Goal: Information Seeking & Learning: Learn about a topic

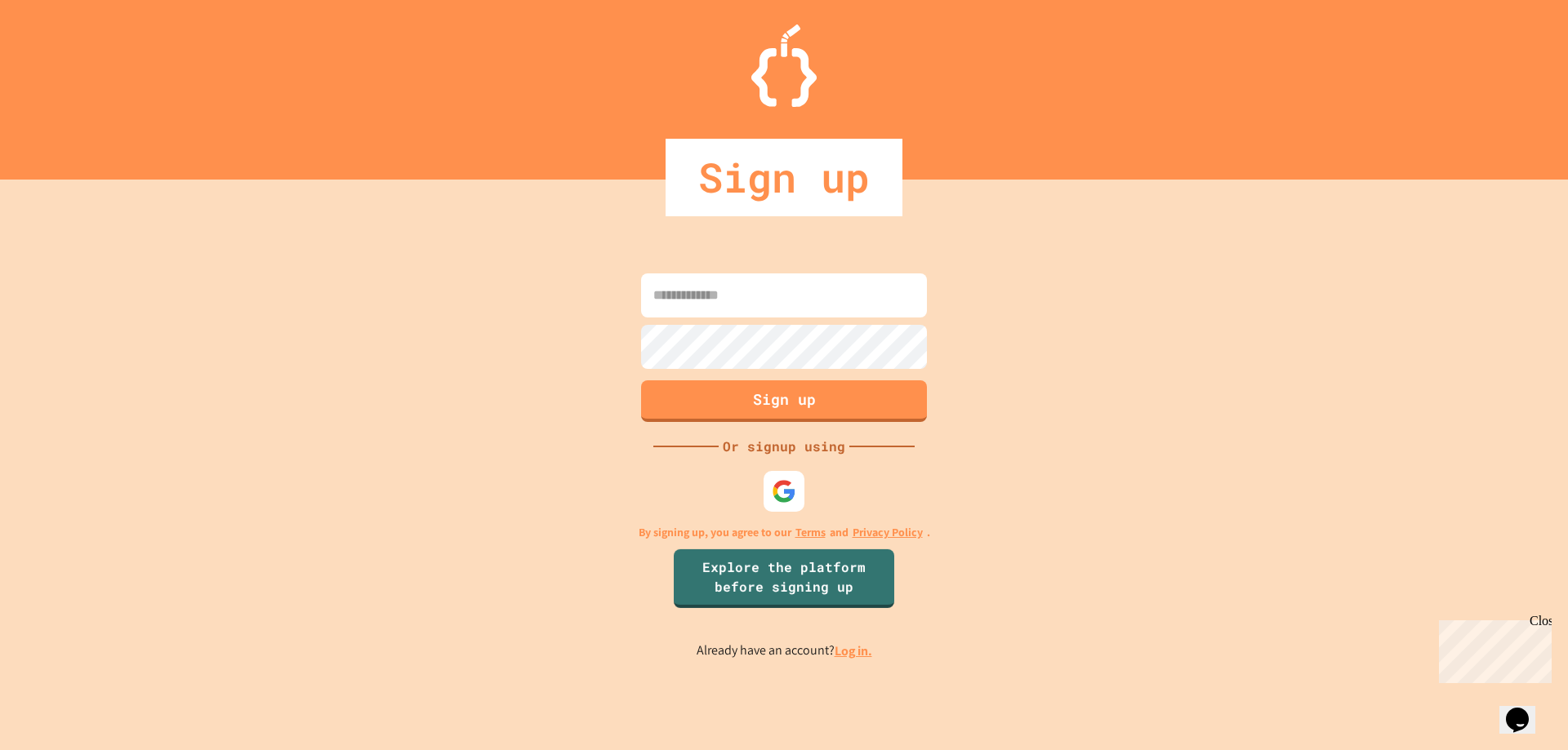
click at [842, 647] on link "Log in." at bounding box center [853, 650] width 37 height 17
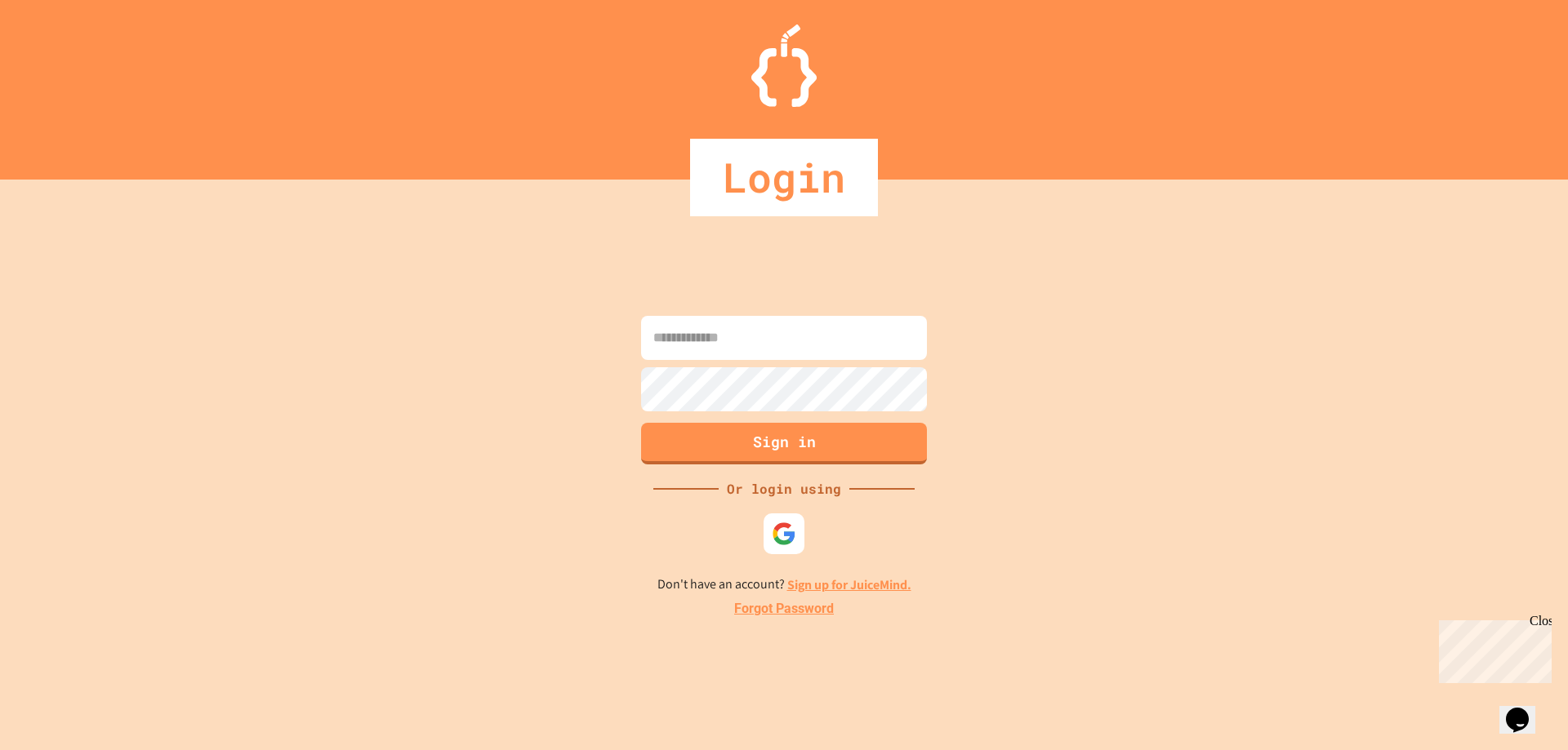
click at [799, 329] on input at bounding box center [784, 338] width 286 height 44
type input "**********"
click at [809, 435] on button "Sign in" at bounding box center [785, 441] width 292 height 42
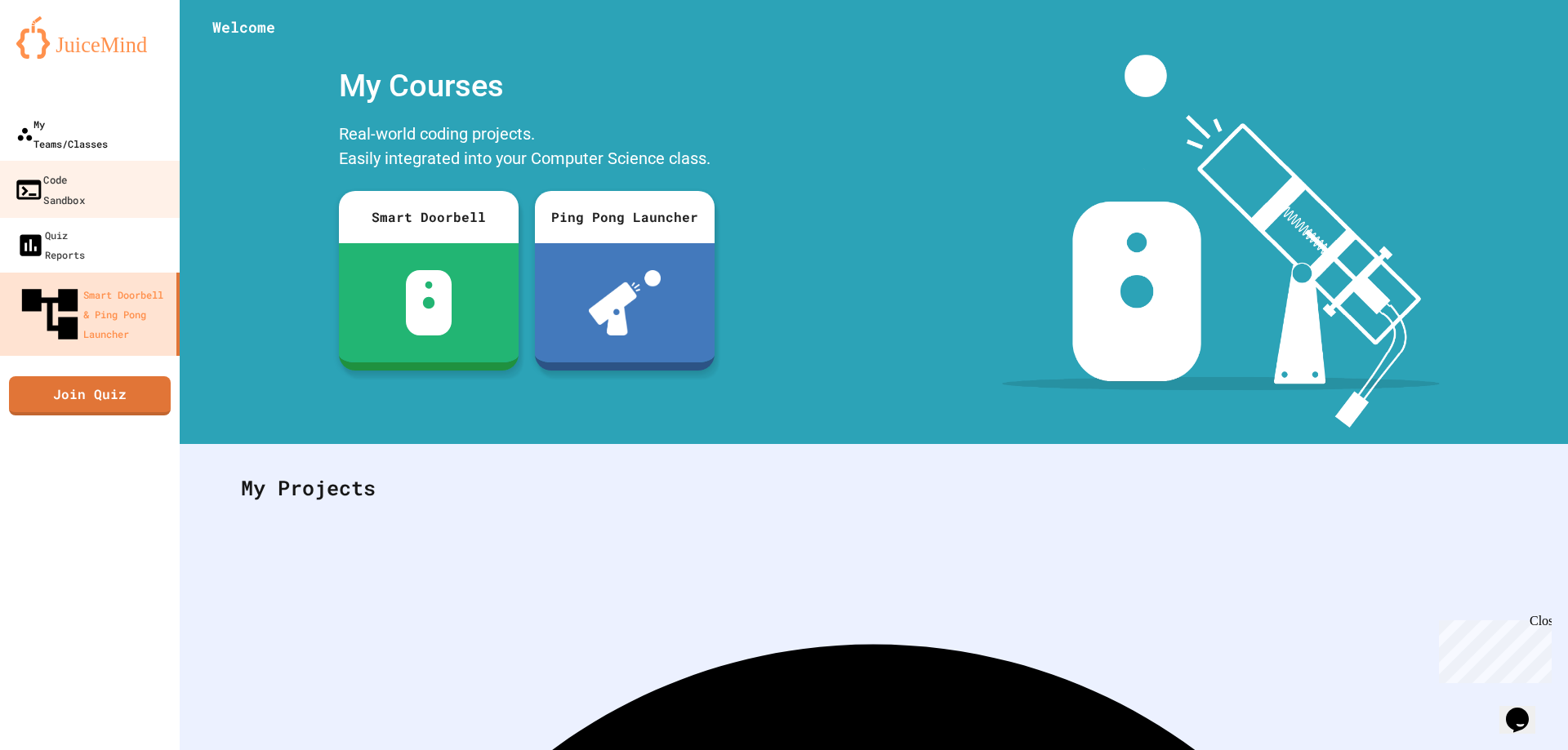
click at [90, 131] on div "My Teams/Classes" at bounding box center [61, 134] width 91 height 39
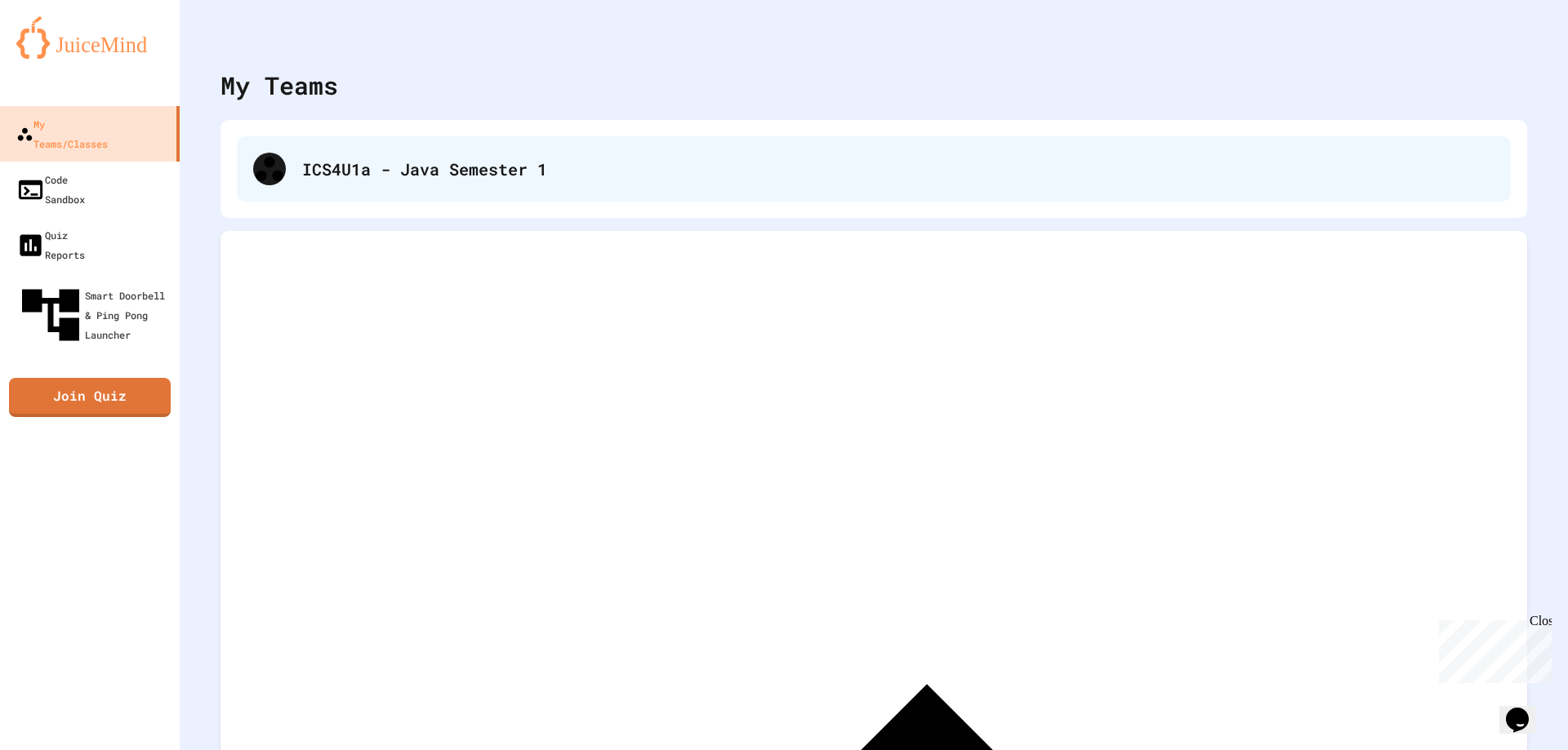
click at [562, 191] on div "ICS4U1a - Java Semester 1" at bounding box center [874, 169] width 1274 height 65
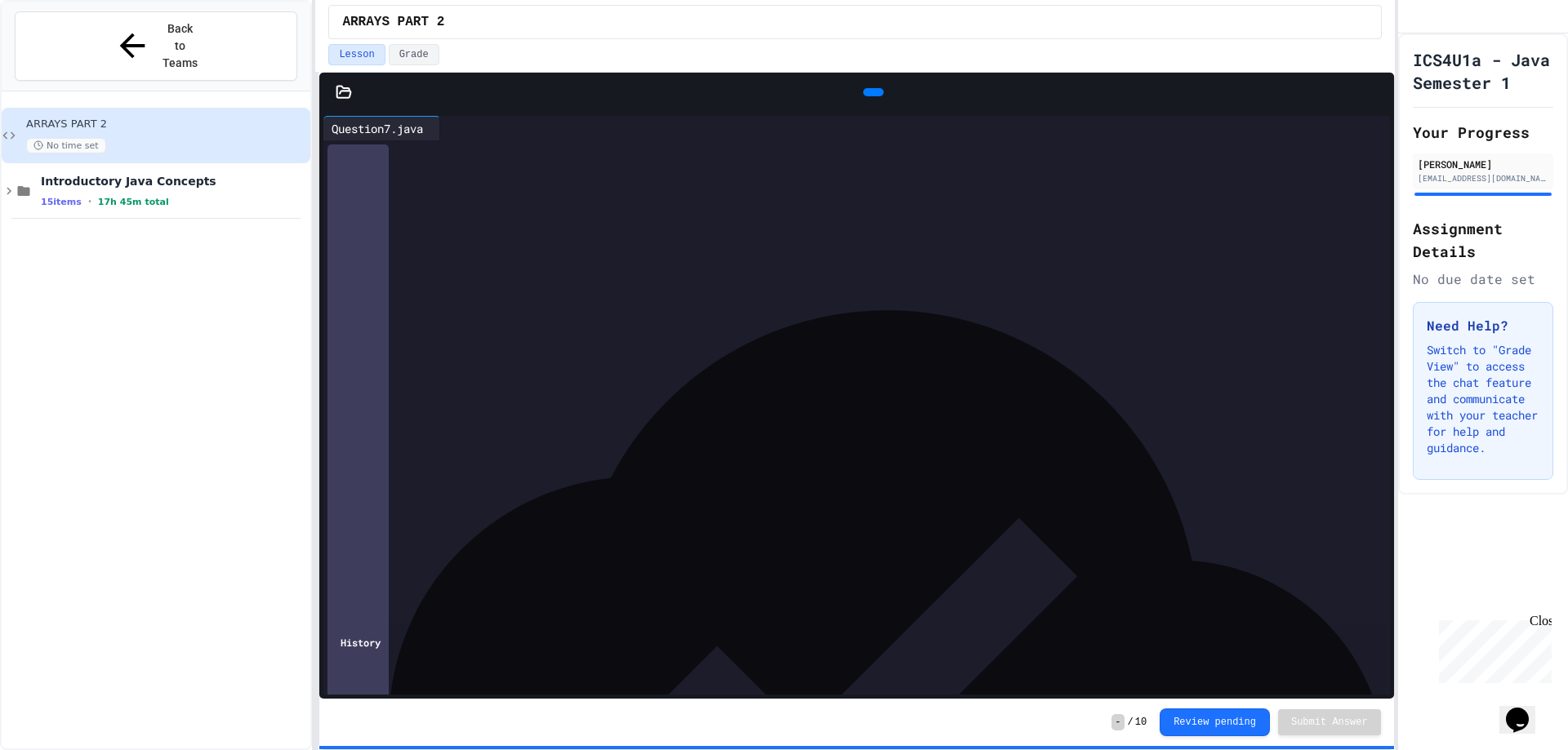
scroll to position [65, 0]
click at [453, 135] on div at bounding box center [447, 128] width 13 height 25
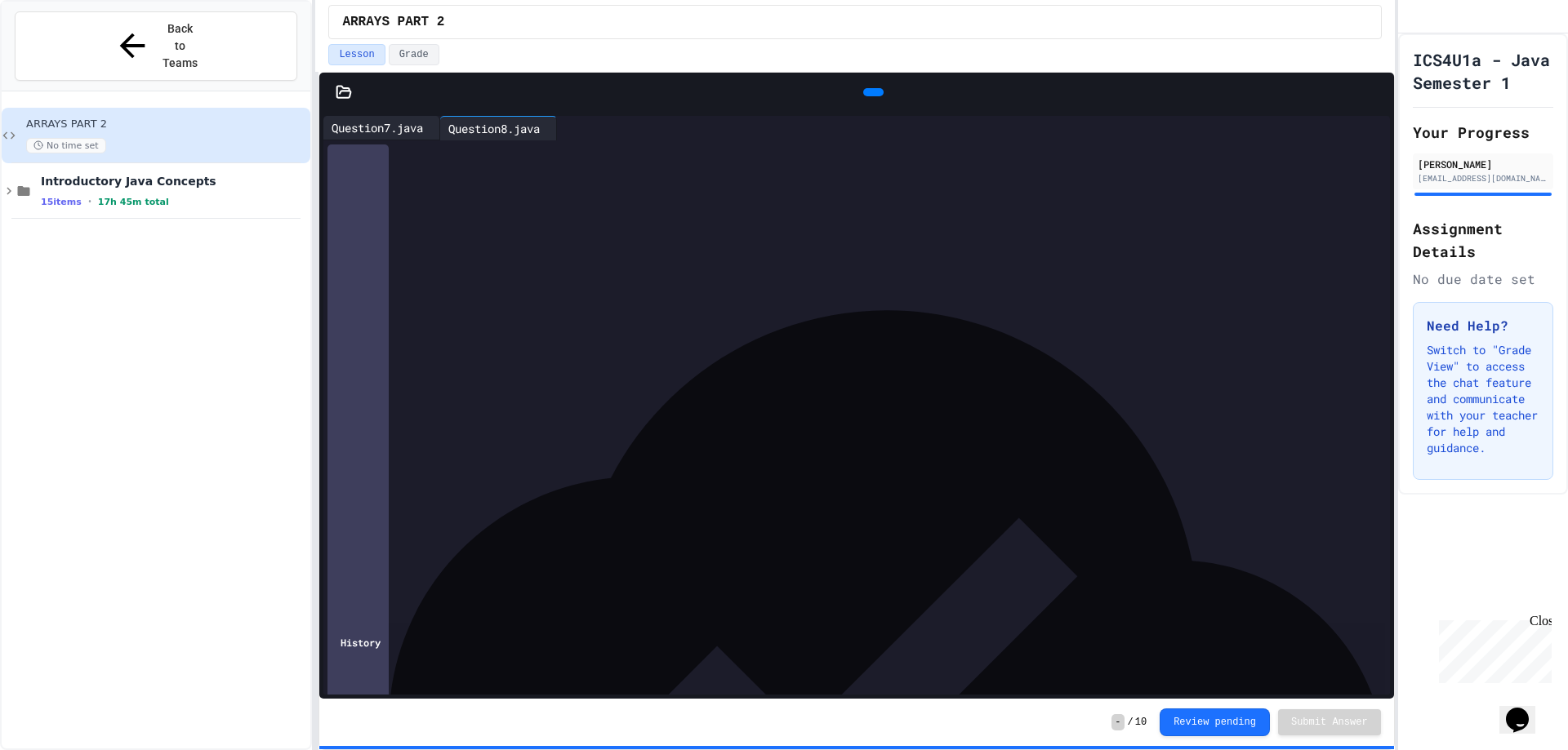
click at [388, 124] on div "Question7.java" at bounding box center [378, 127] width 108 height 17
click at [564, 128] on icon at bounding box center [564, 128] width 0 height 0
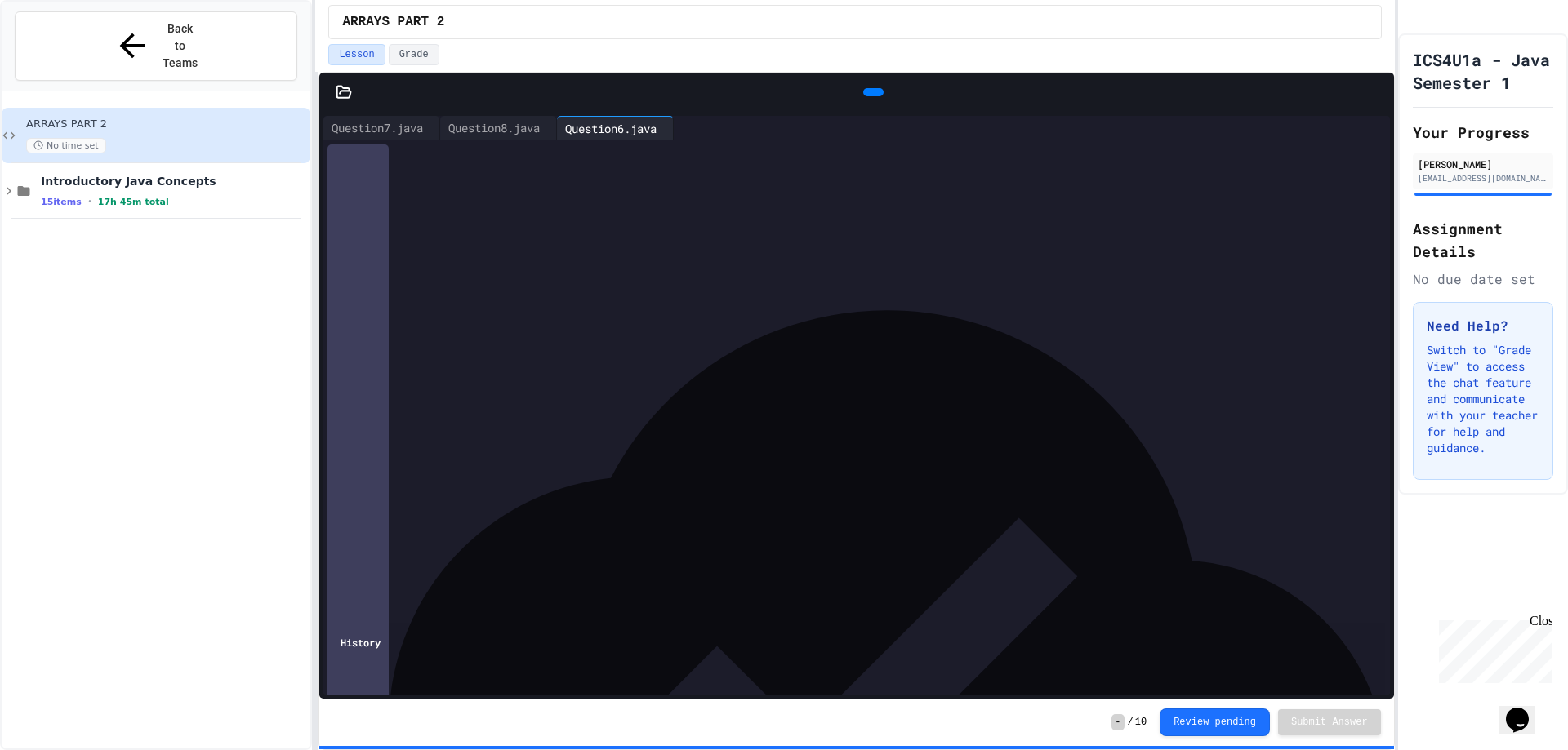
scroll to position [115, 0]
click at [673, 136] on div at bounding box center [668, 128] width 8 height 24
click at [564, 128] on icon at bounding box center [564, 128] width 0 height 0
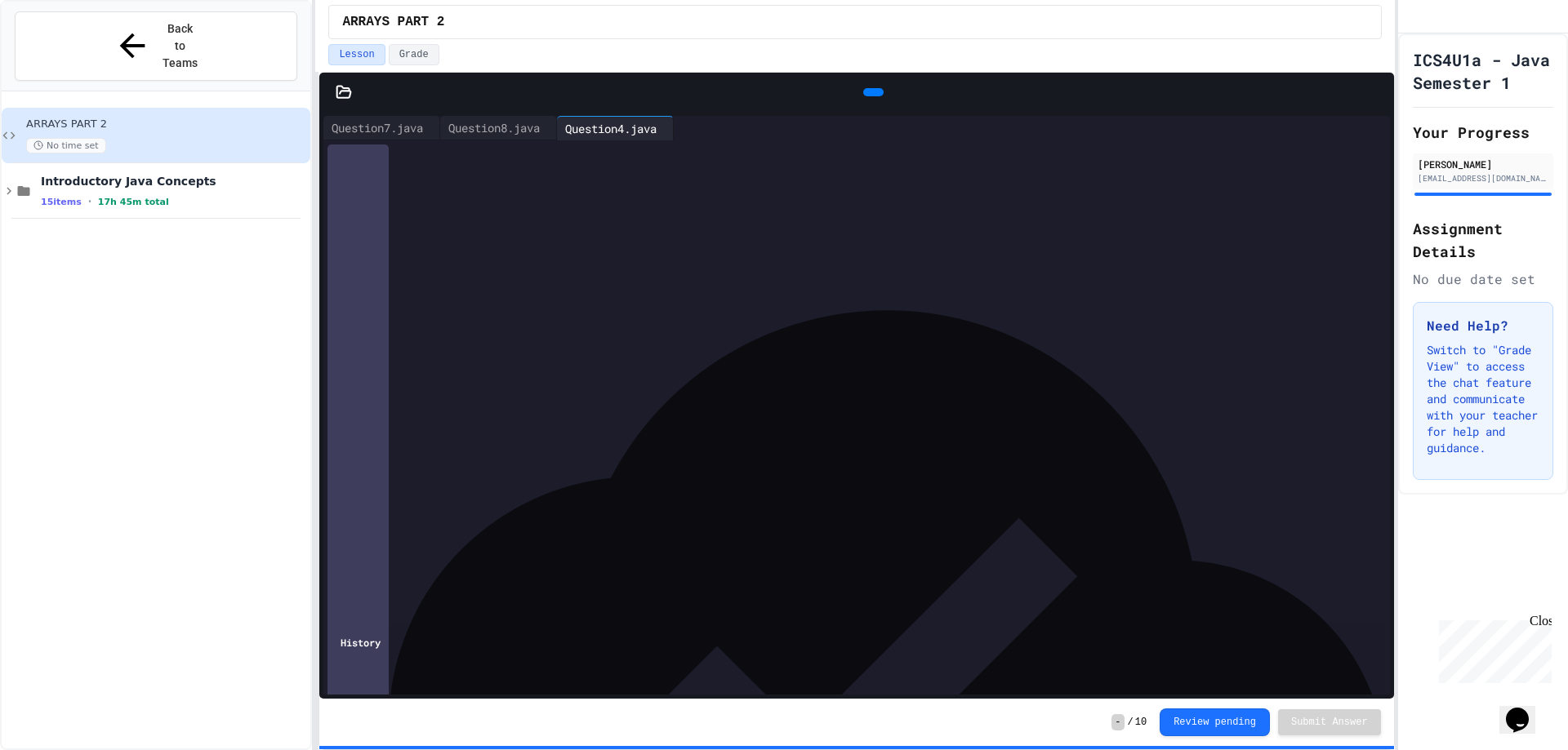
scroll to position [0, 0]
click at [687, 134] on div at bounding box center [680, 128] width 13 height 25
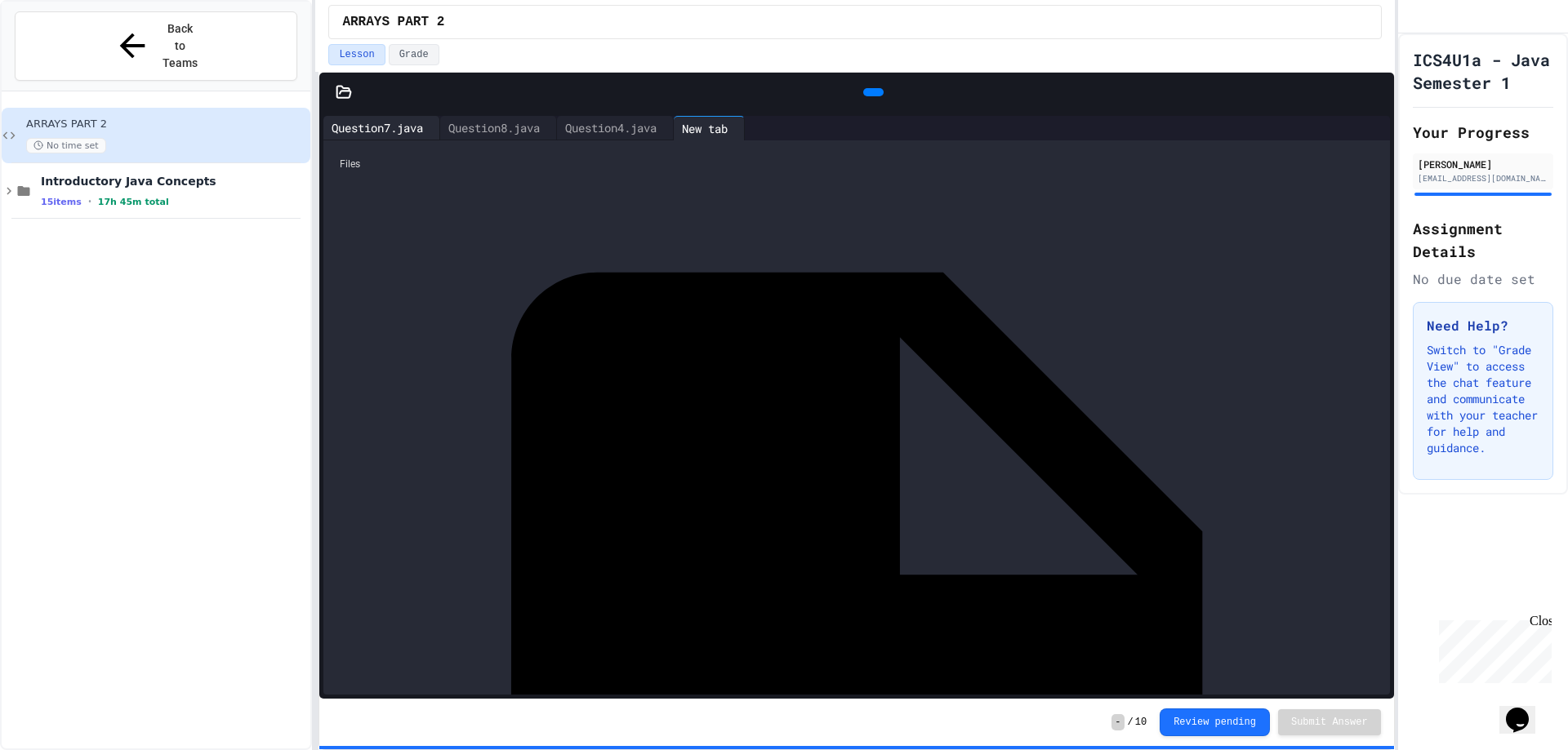
click at [390, 134] on div "Question7.java" at bounding box center [378, 127] width 108 height 17
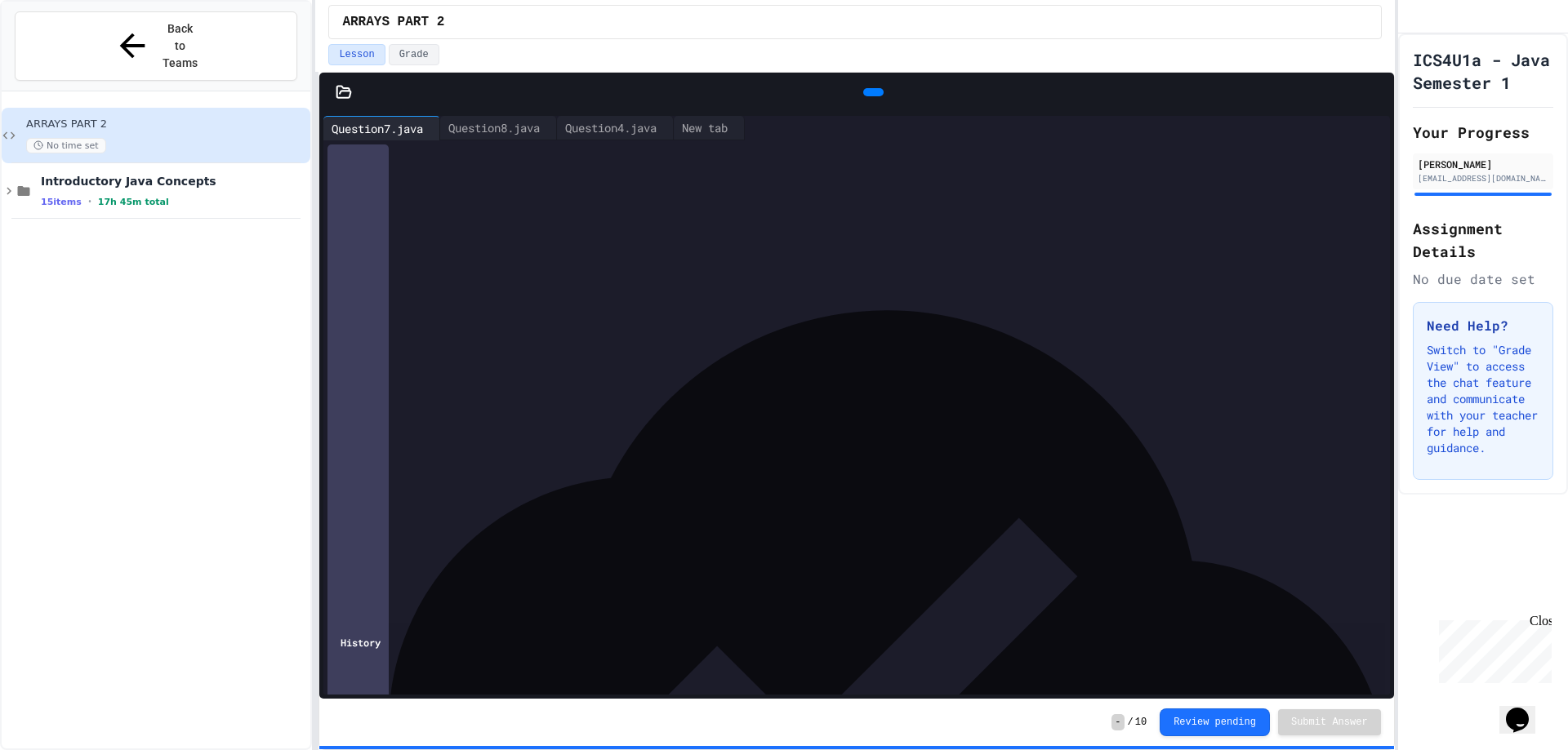
scroll to position [65, 0]
click at [736, 123] on div "New tab" at bounding box center [705, 127] width 62 height 17
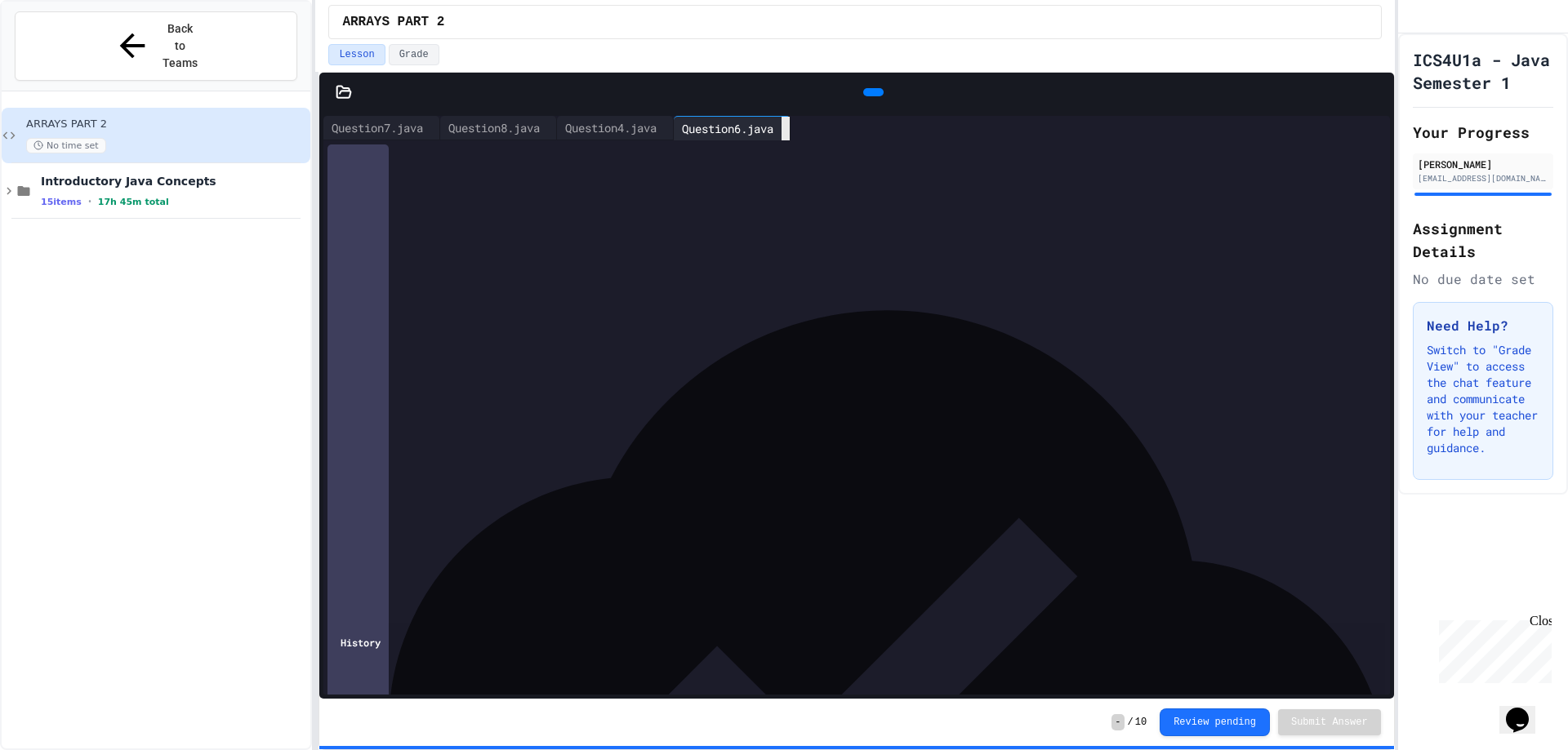
scroll to position [115, 0]
click at [878, 96] on icon at bounding box center [882, 102] width 9 height 11
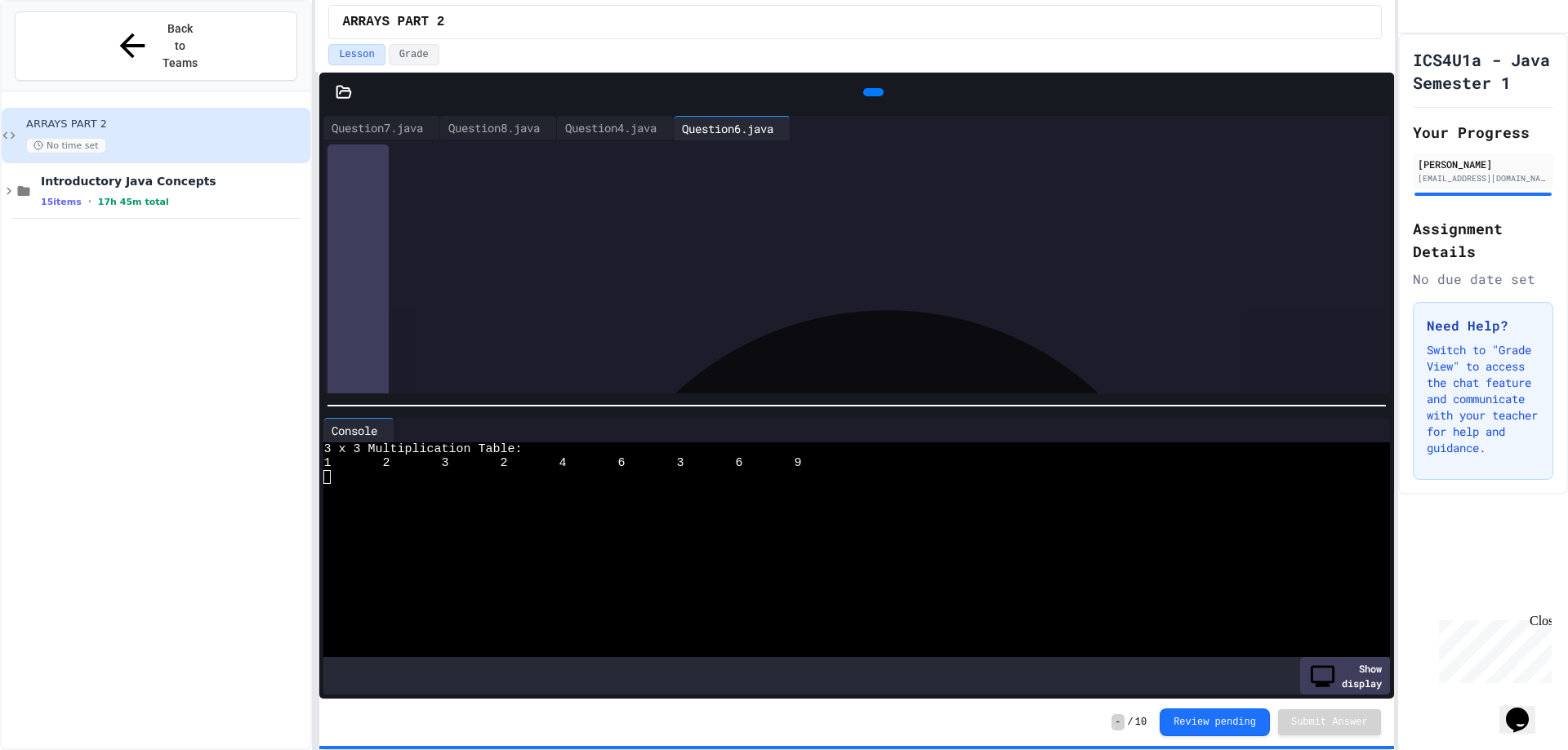
click at [386, 425] on div "Console" at bounding box center [355, 430] width 62 height 17
click at [401, 430] on icon at bounding box center [401, 430] width 0 height 0
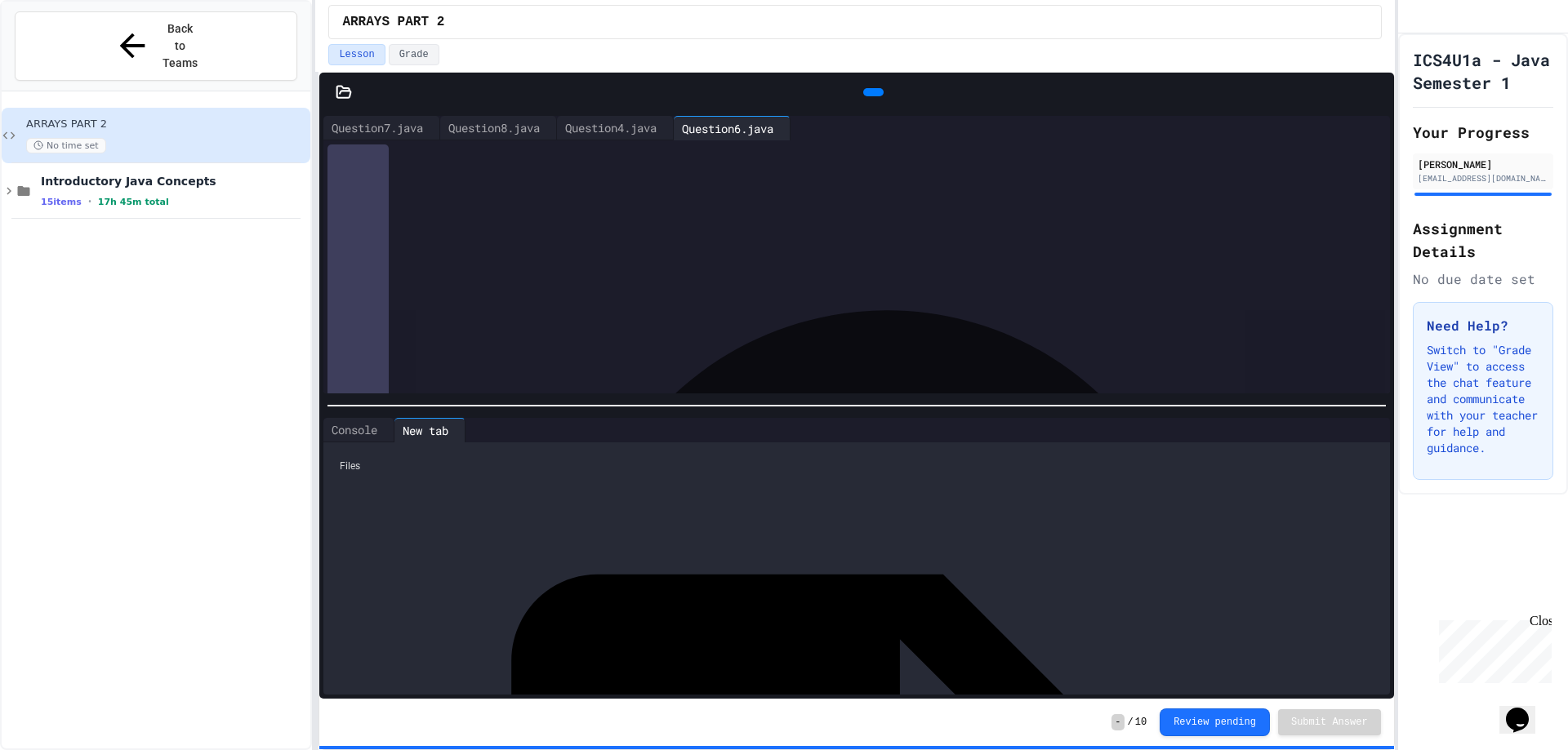
click at [342, 101] on div at bounding box center [857, 92] width 1074 height 39
click at [343, 91] on icon at bounding box center [344, 91] width 14 height 11
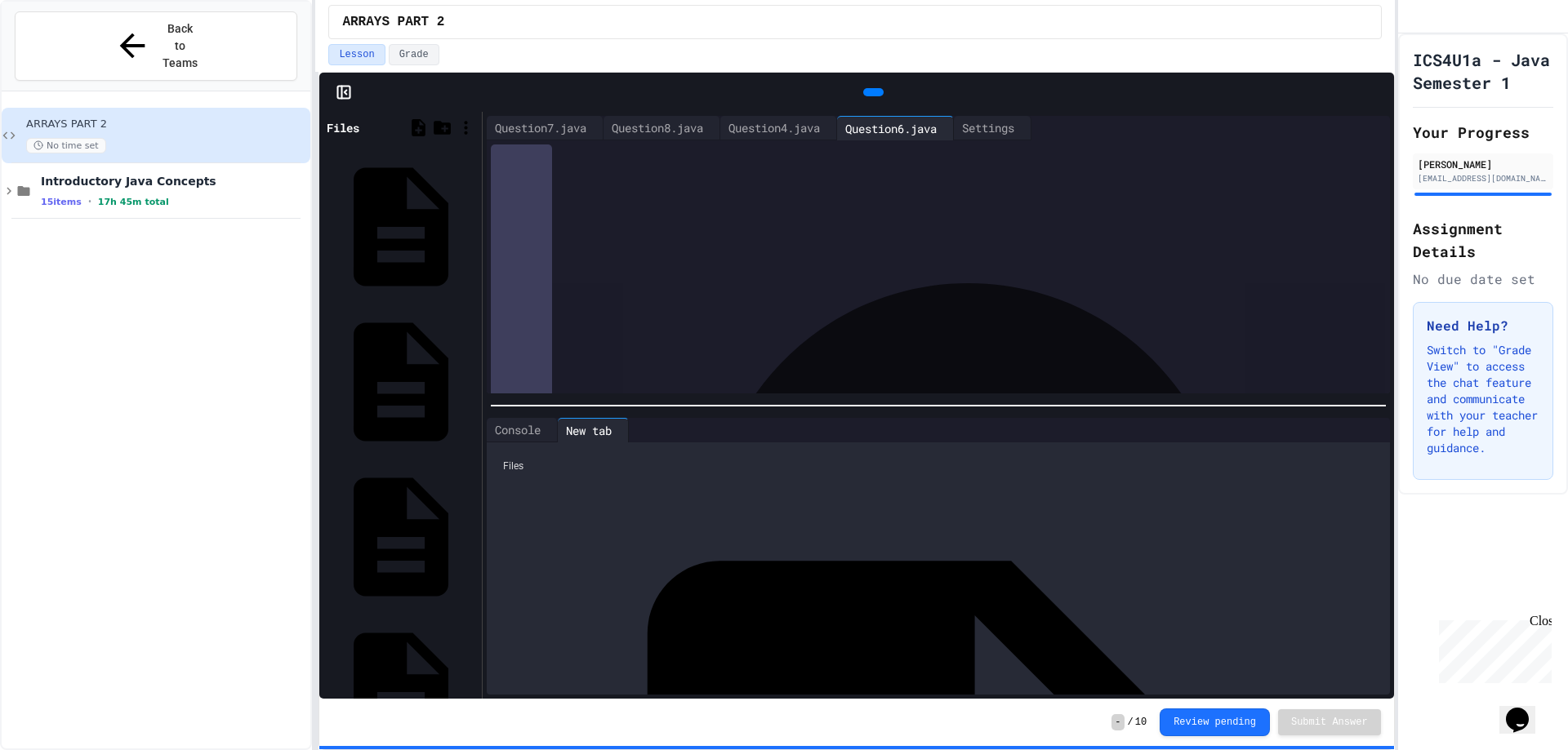
click at [324, 128] on icon at bounding box center [324, 128] width 0 height 0
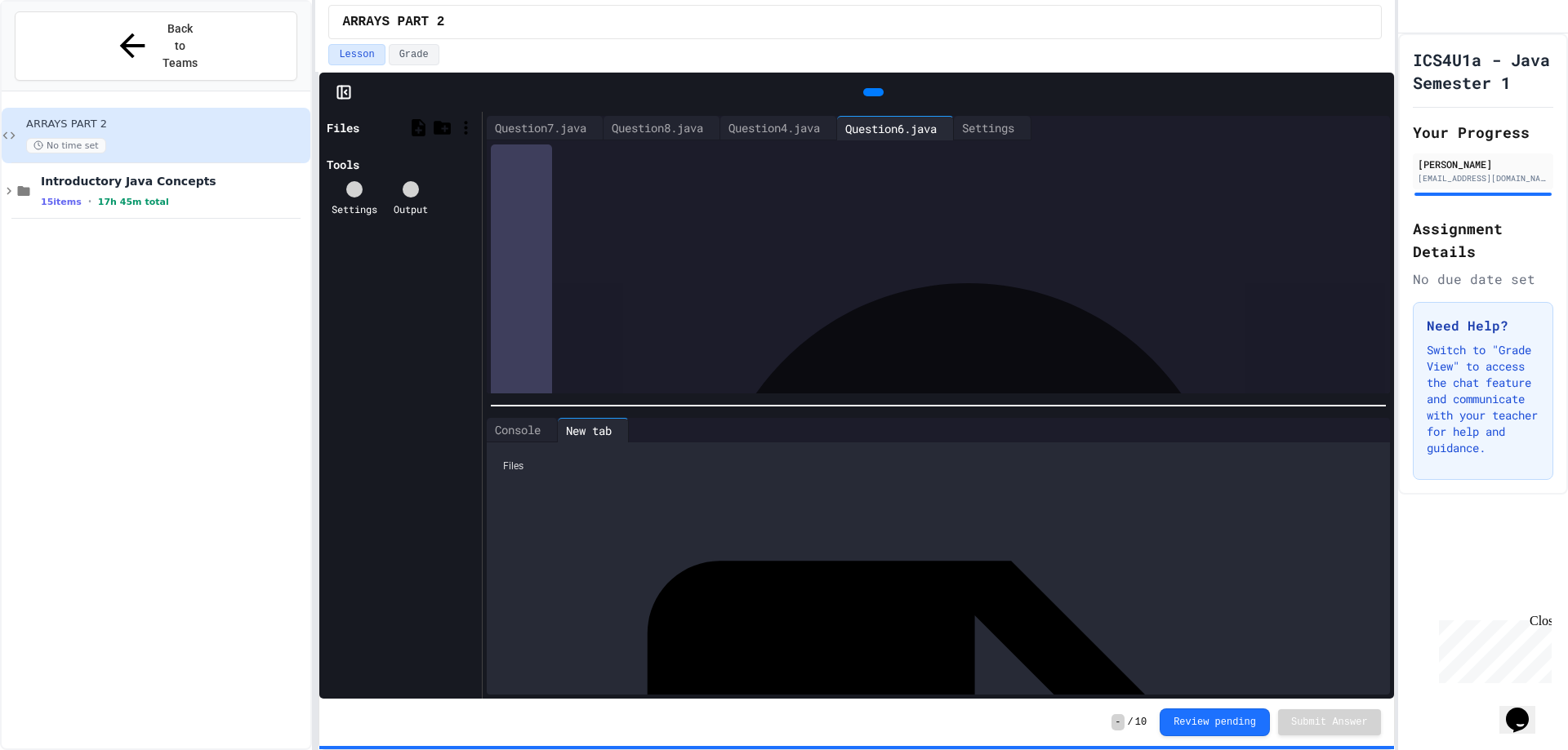
click at [872, 92] on icon at bounding box center [872, 92] width 0 height 0
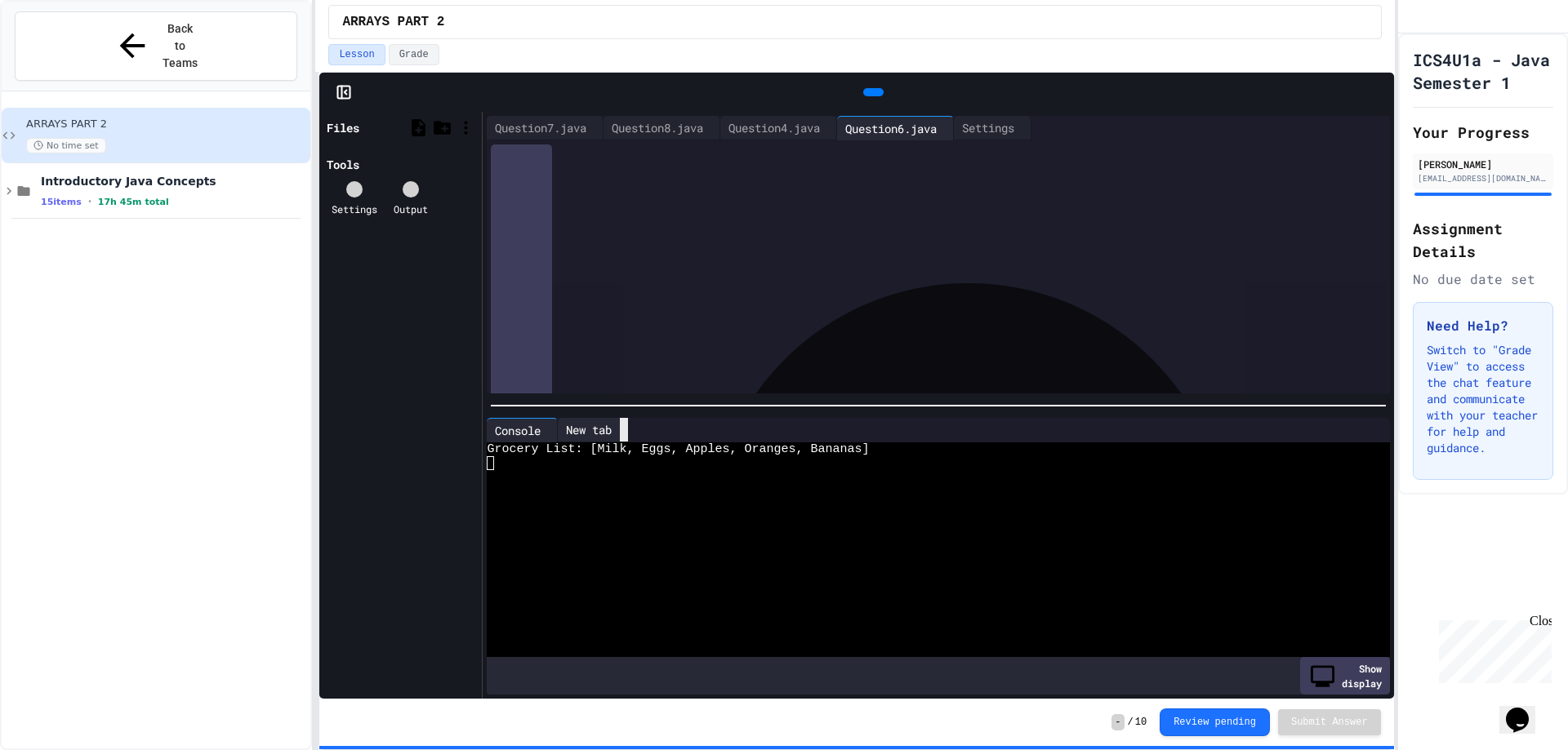
click at [628, 431] on div at bounding box center [624, 430] width 8 height 24
click at [553, 430] on icon at bounding box center [553, 430] width 0 height 0
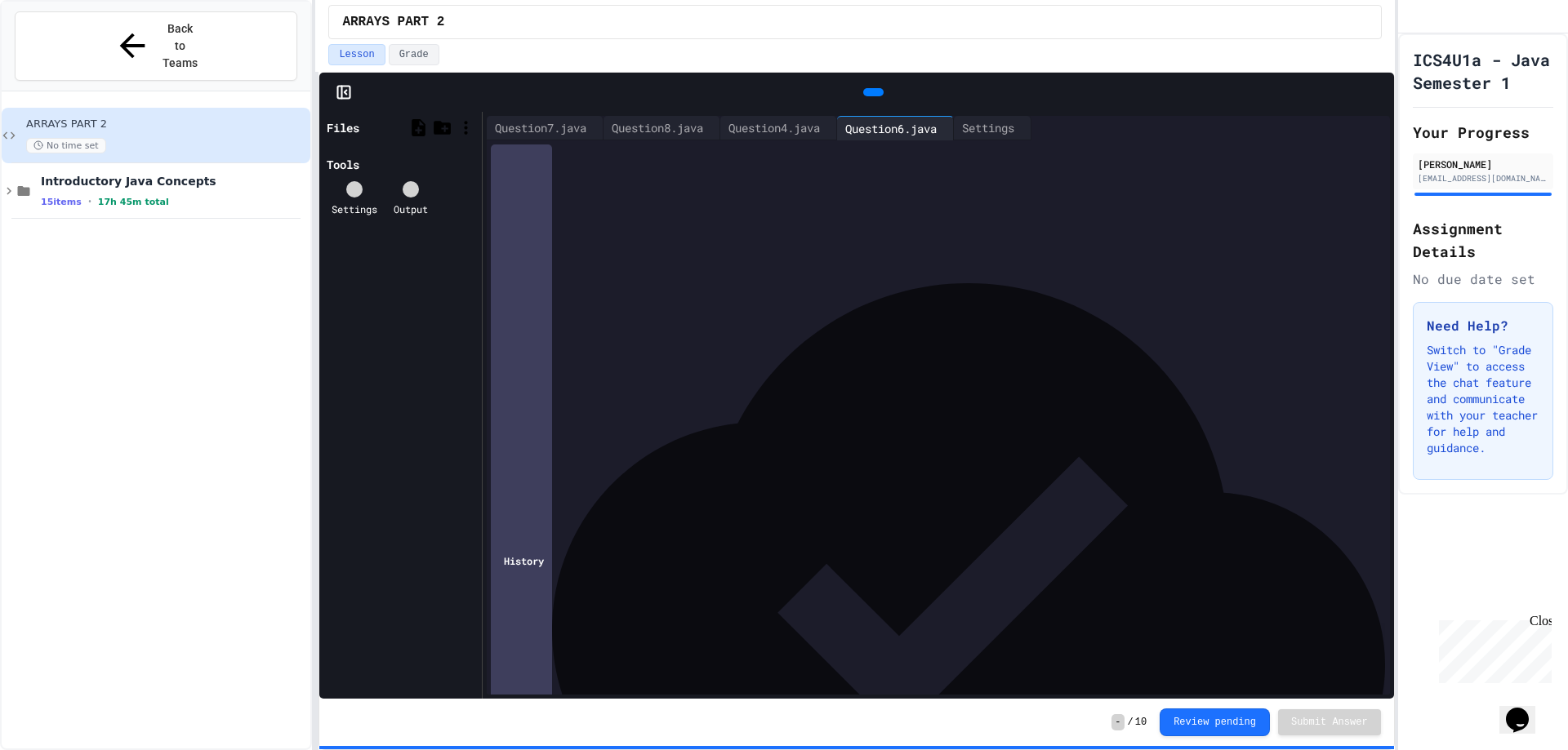
scroll to position [0, 0]
click at [523, 126] on div "Question7.java" at bounding box center [541, 127] width 108 height 17
click at [360, 197] on div at bounding box center [354, 189] width 16 height 16
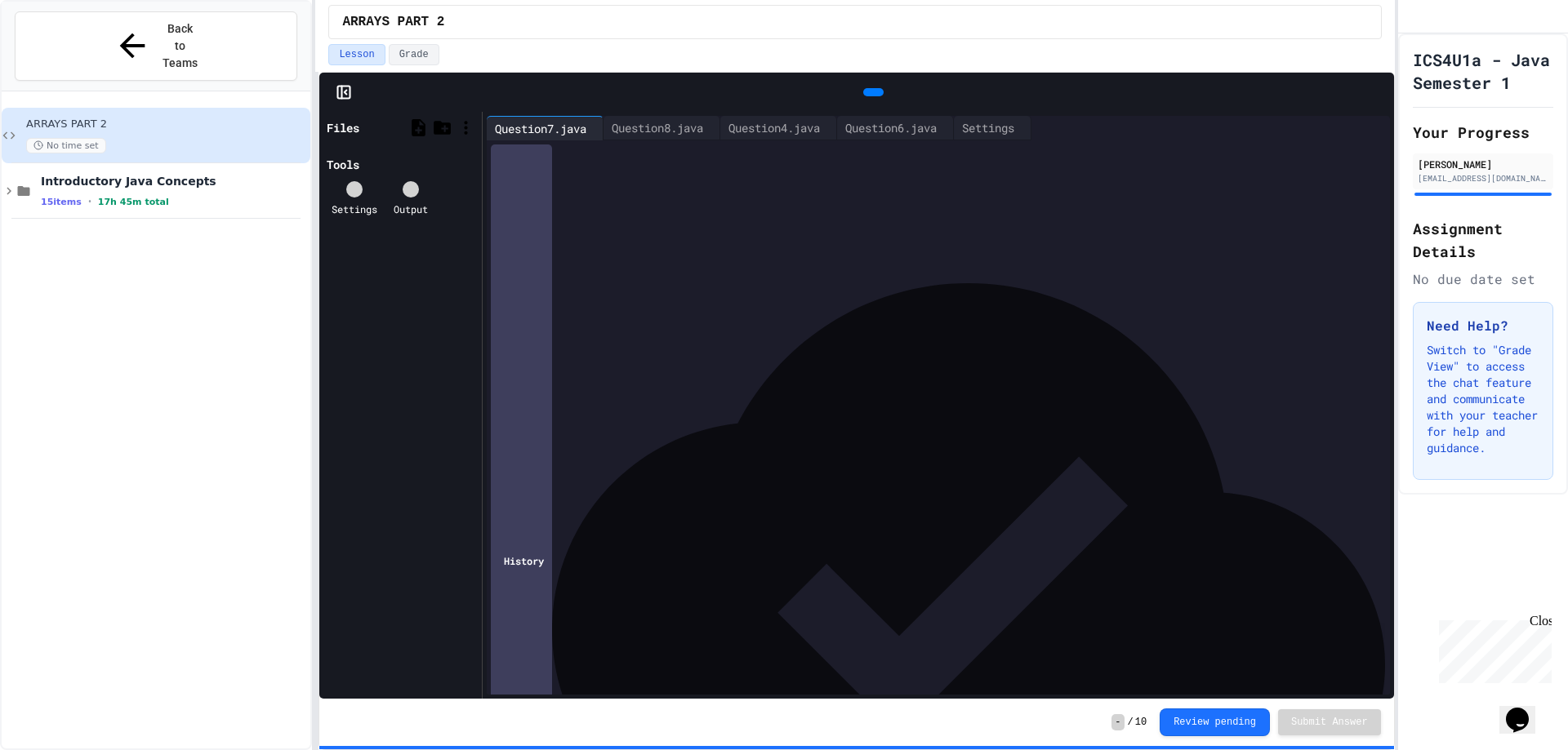
click at [865, 96] on div at bounding box center [873, 92] width 20 height 8
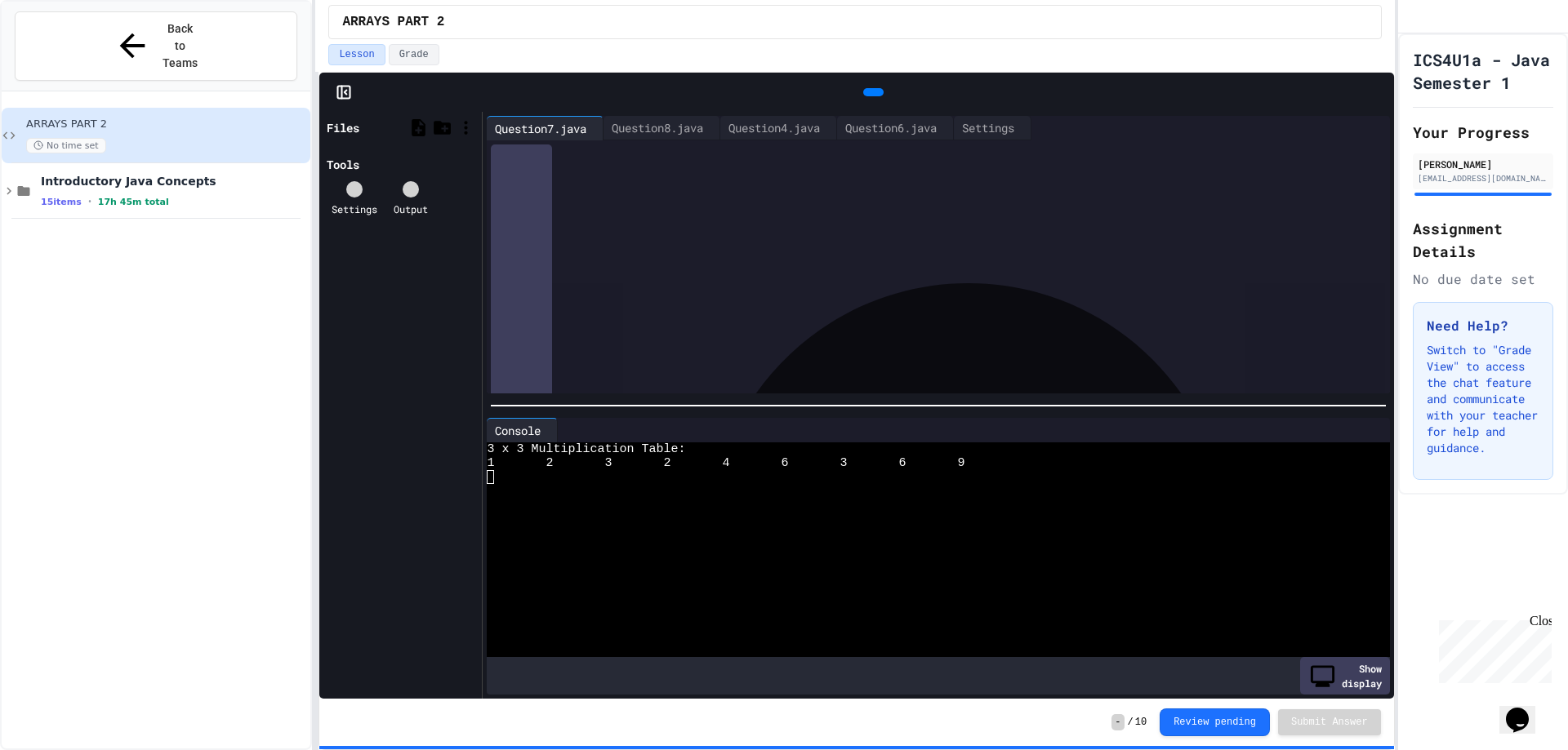
scroll to position [164, 0]
click at [600, 288] on div "*" at bounding box center [935, 285] width 839 height 16
click at [896, 256] on div "****** * *** * ******* * ** **" at bounding box center [935, 250] width 839 height 16
click at [878, 96] on icon at bounding box center [882, 102] width 9 height 11
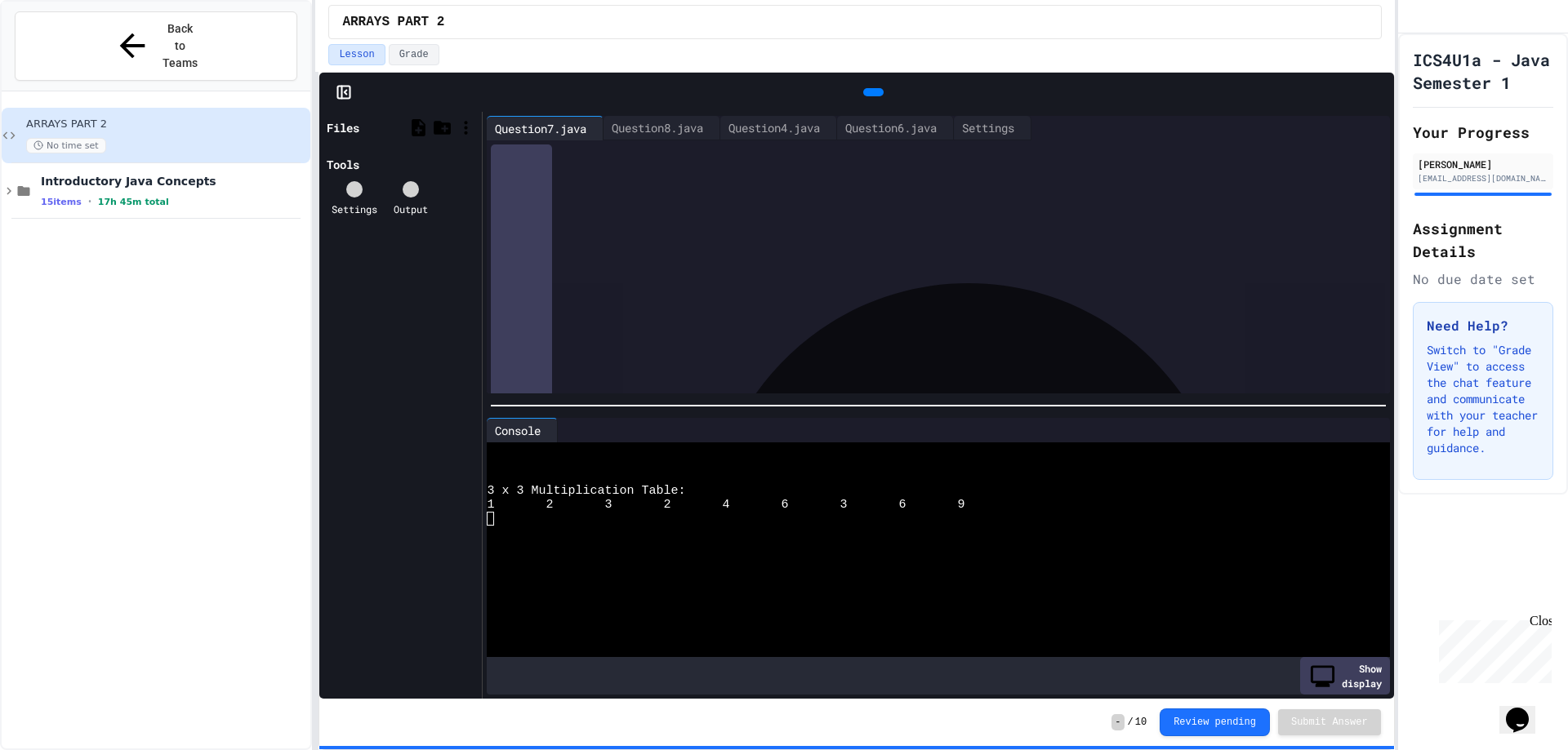
drag, startPoint x: 717, startPoint y: 251, endPoint x: 568, endPoint y: 249, distance: 149.0
click at [568, 249] on div "****** * *** * ******* * ** **" at bounding box center [935, 250] width 839 height 16
copy div "* *** * ******* * ** **"
click at [766, 250] on div "****** * *** * ******* * ** **" at bounding box center [935, 250] width 839 height 16
drag, startPoint x: 766, startPoint y: 250, endPoint x: 567, endPoint y: 249, distance: 199.0
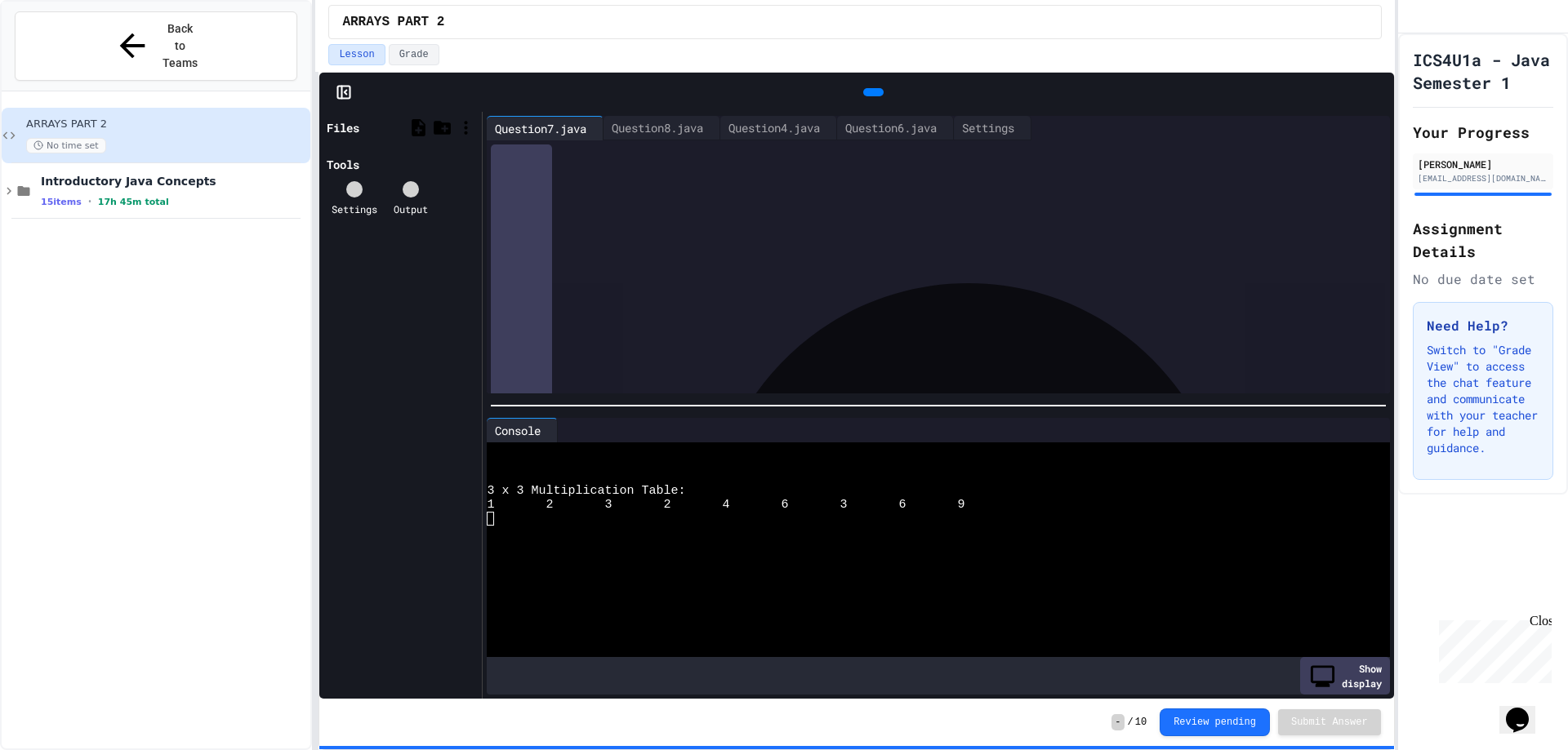
click at [567, 249] on div "****** * *** * ******* * ** **" at bounding box center [935, 250] width 839 height 16
click at [596, 265] on div "*" at bounding box center [935, 267] width 839 height 16
click at [690, 281] on div "**********" at bounding box center [935, 282] width 839 height 16
click at [664, 266] on div "*" at bounding box center [935, 266] width 839 height 16
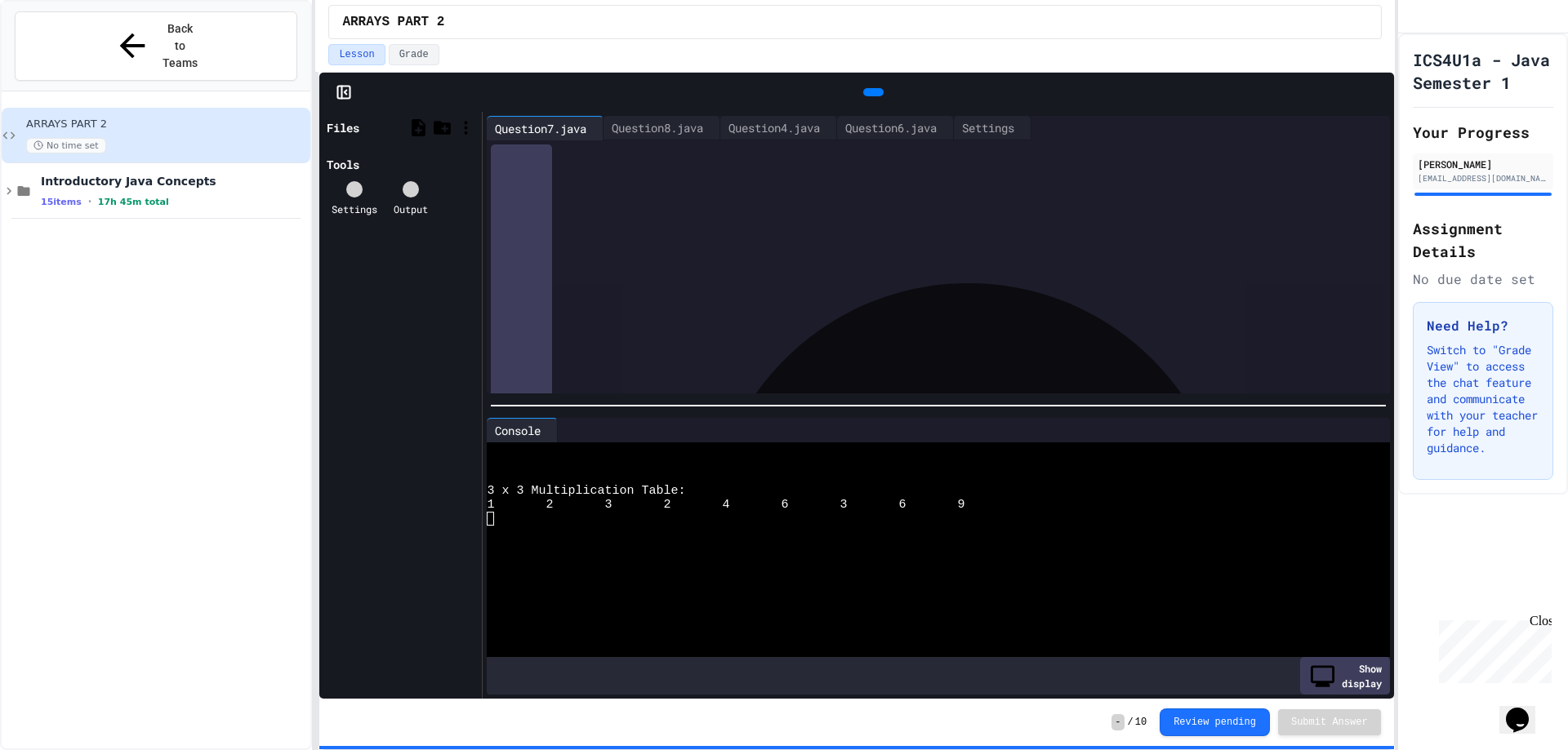
click at [663, 252] on div "*" at bounding box center [935, 250] width 839 height 16
click at [872, 92] on icon at bounding box center [872, 92] width 0 height 0
drag, startPoint x: 960, startPoint y: 307, endPoint x: 570, endPoint y: 304, distance: 390.0
click at [570, 304] on div "**********" at bounding box center [935, 298] width 839 height 16
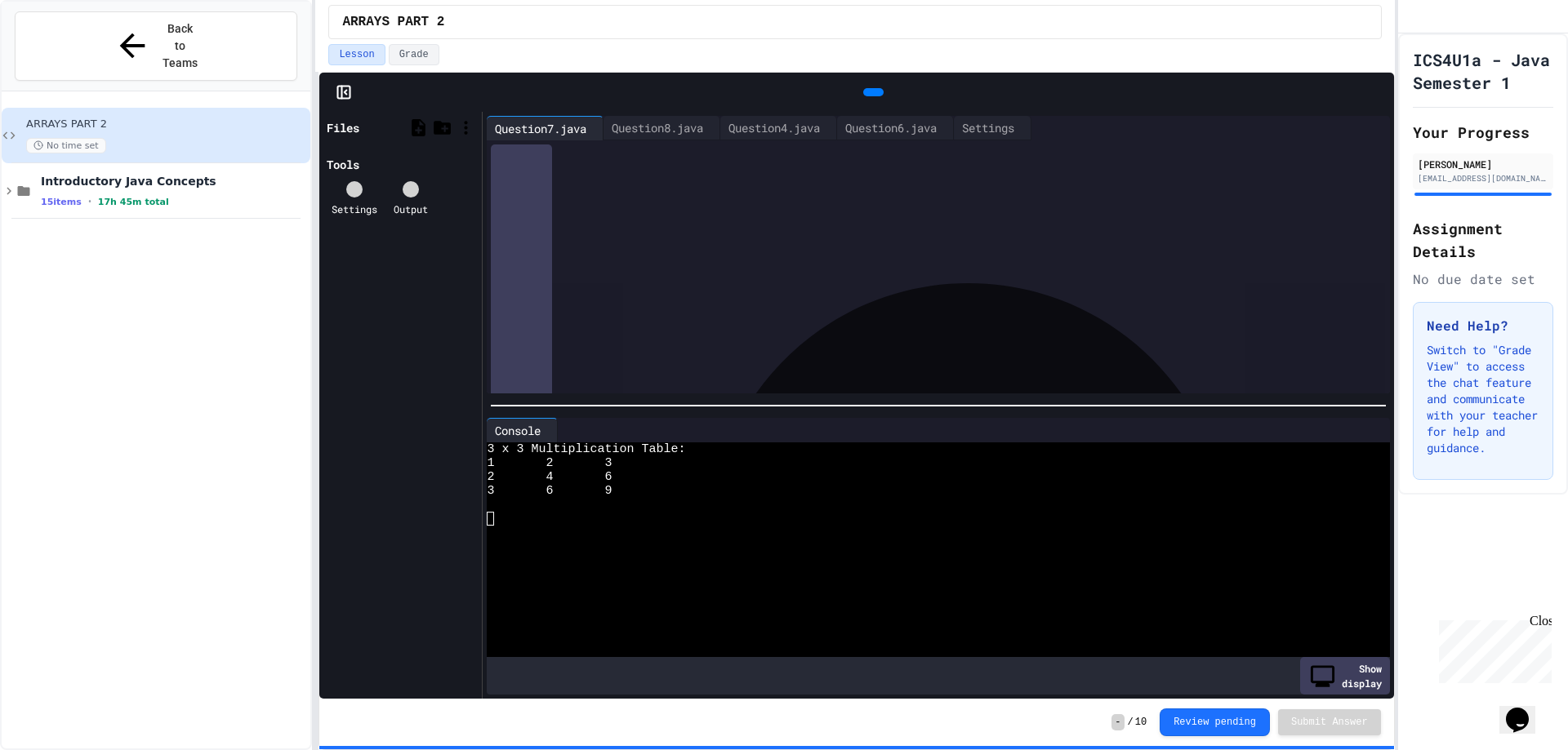
click at [840, 295] on div at bounding box center [935, 298] width 839 height 16
click at [872, 92] on icon at bounding box center [872, 92] width 0 height 0
click at [553, 430] on icon at bounding box center [553, 430] width 0 height 0
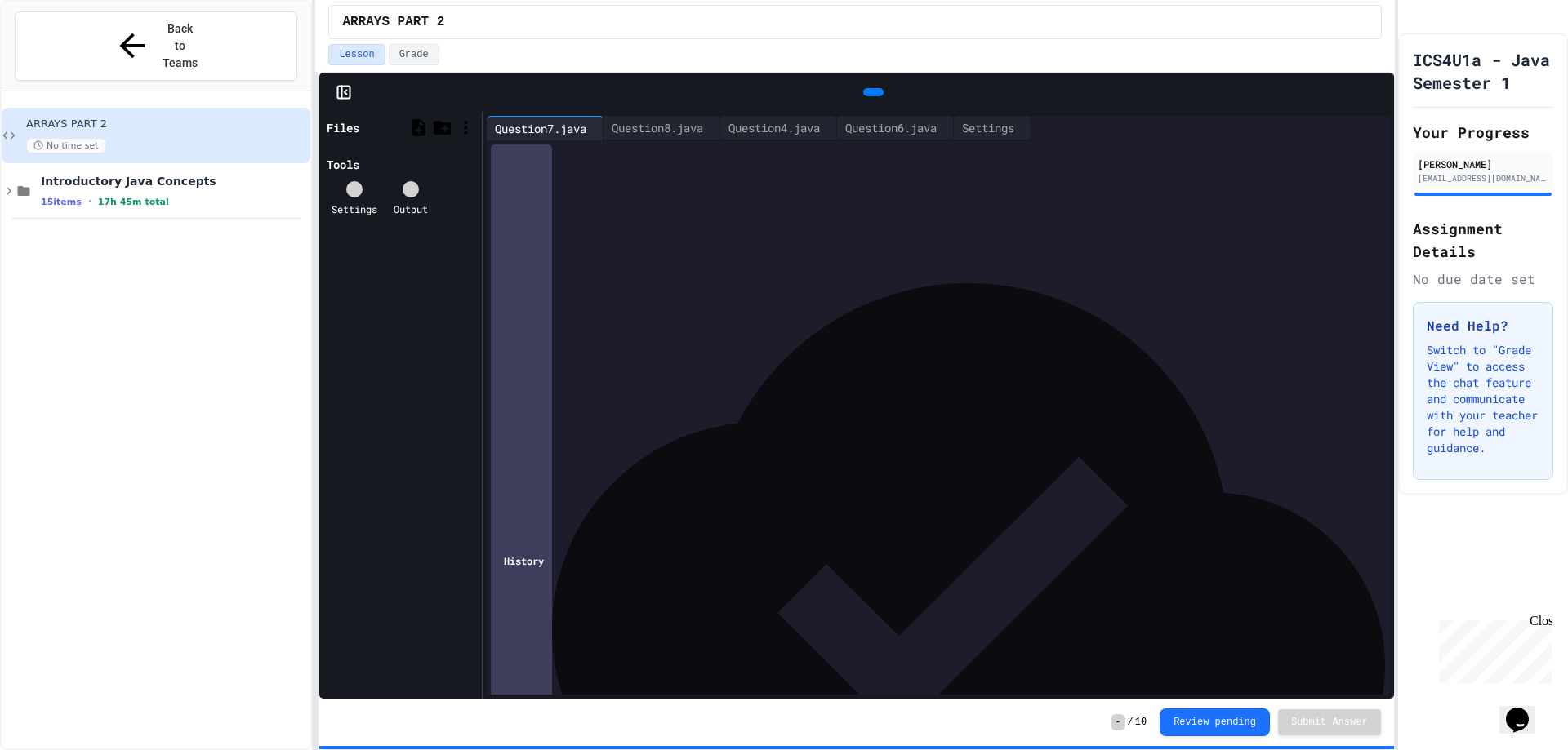
scroll to position [0, 0]
click at [324, 128] on icon at bounding box center [324, 128] width 0 height 0
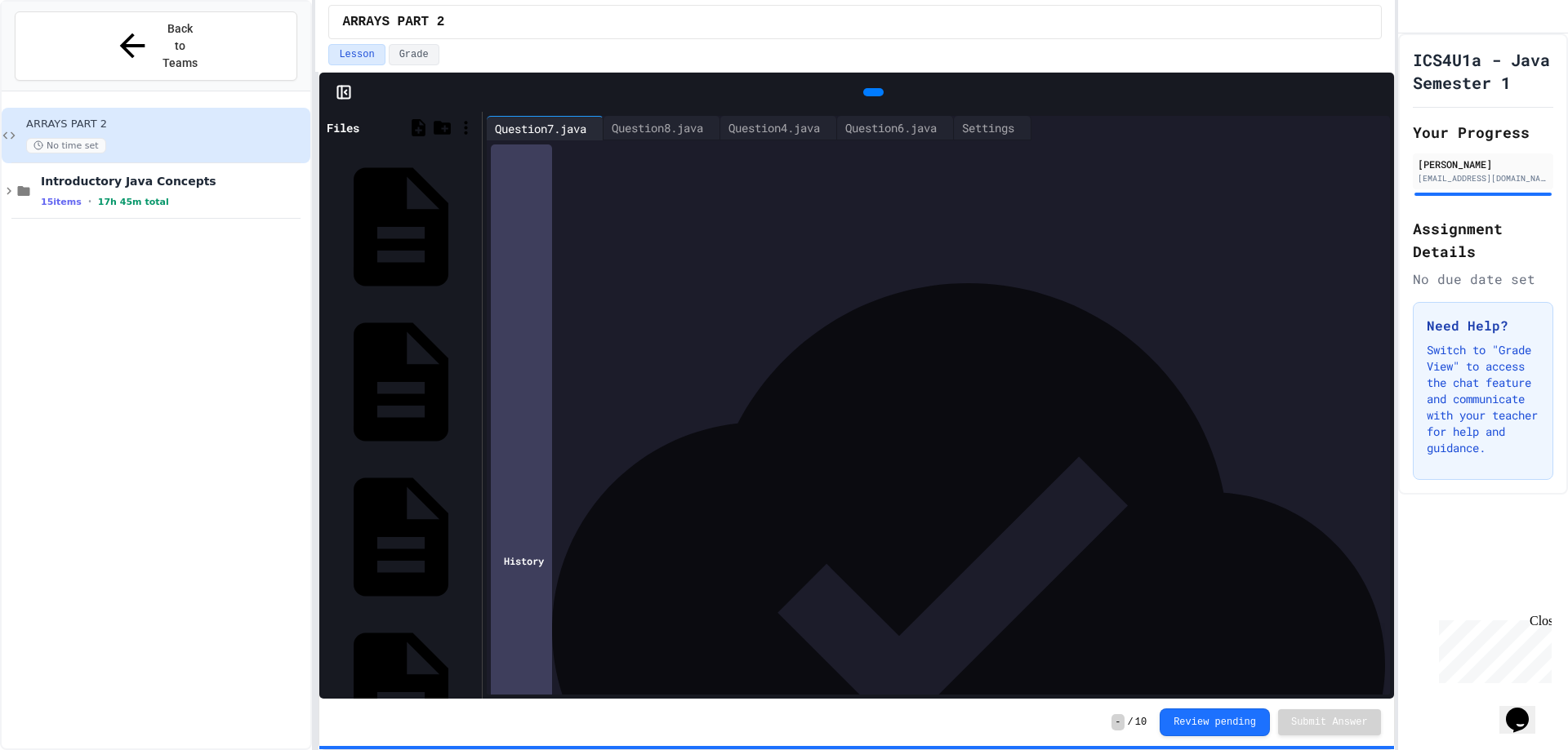
click at [872, 92] on icon at bounding box center [872, 92] width 0 height 0
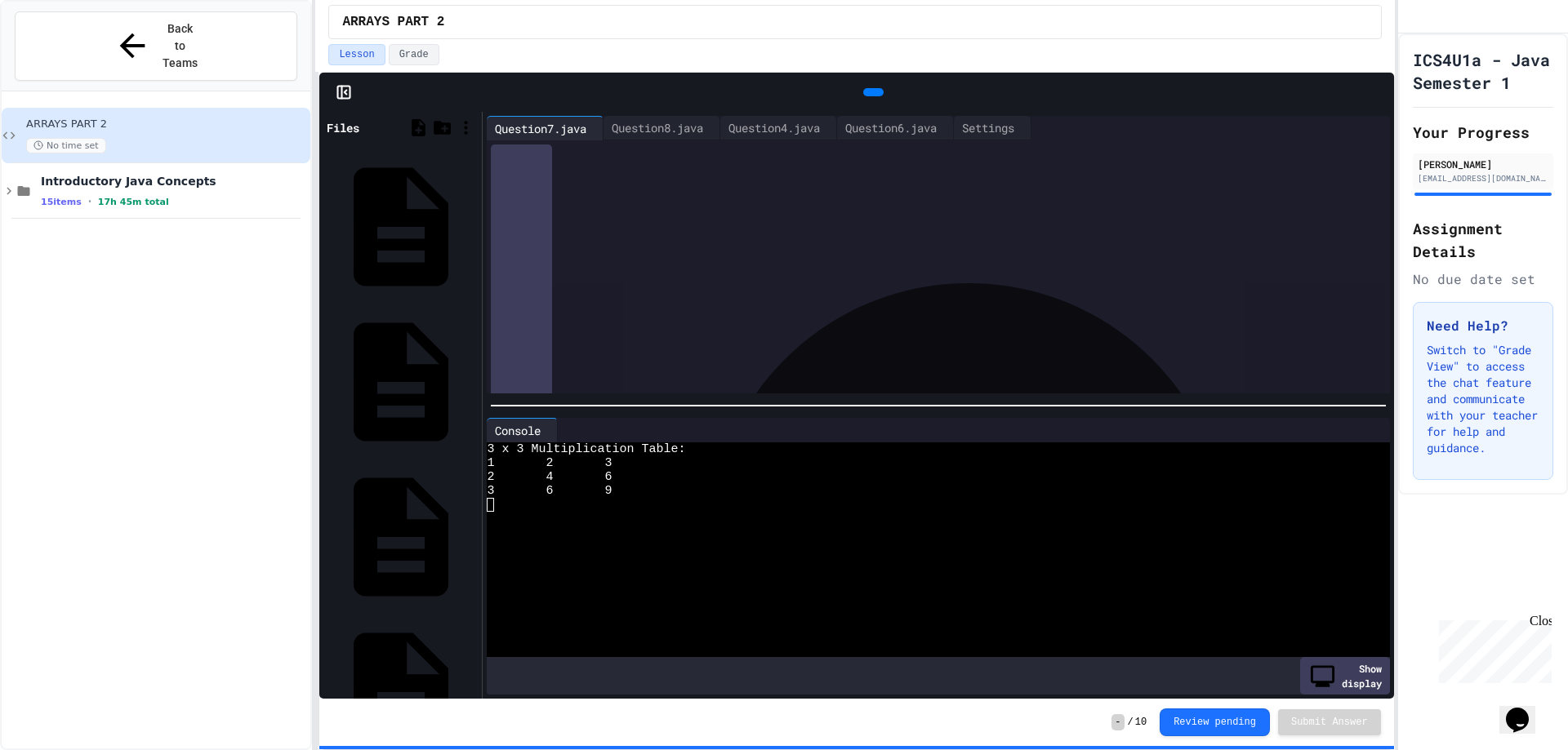
scroll to position [164, 0]
click at [673, 134] on div "Question8.java" at bounding box center [657, 127] width 108 height 17
click at [553, 430] on icon at bounding box center [553, 430] width 0 height 0
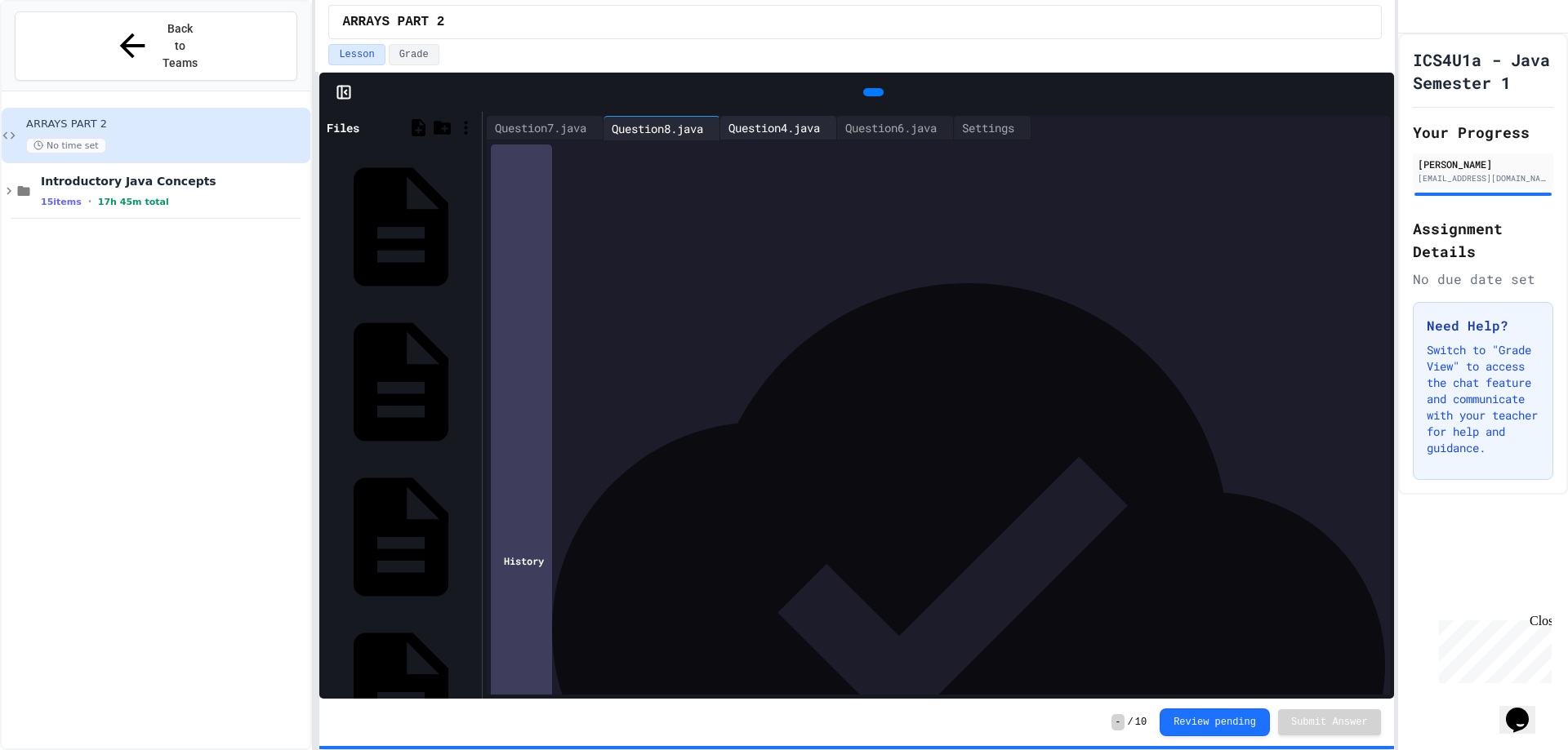
click at [794, 121] on div "Question4.java" at bounding box center [774, 127] width 108 height 17
click at [546, 135] on div "Question7.java" at bounding box center [541, 127] width 108 height 17
click at [473, 372] on div "Question2.java" at bounding box center [473, 380] width 0 height 16
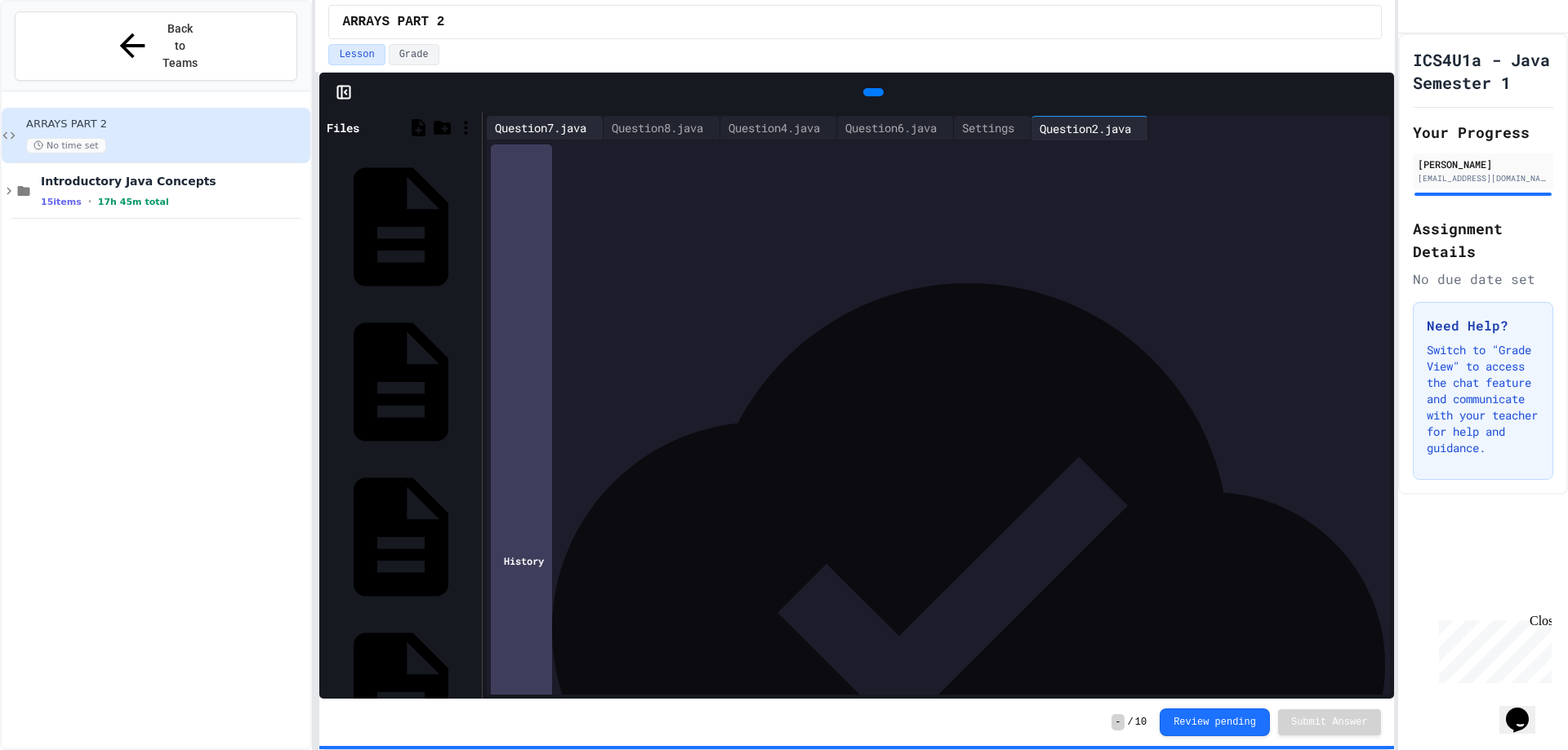
click at [571, 128] on div "Question7.java" at bounding box center [541, 127] width 108 height 17
click at [532, 675] on div "History" at bounding box center [521, 561] width 61 height 833
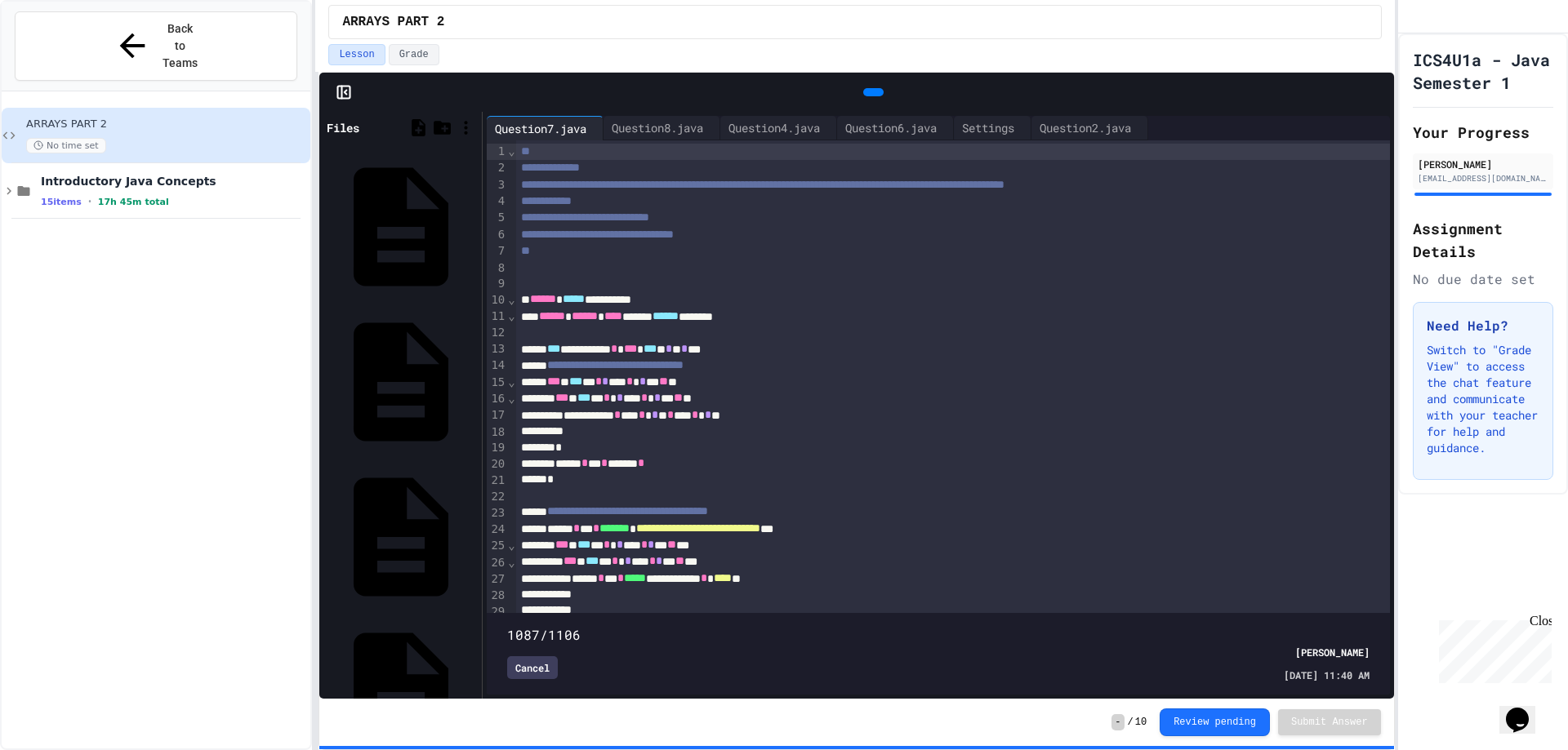
type input "****"
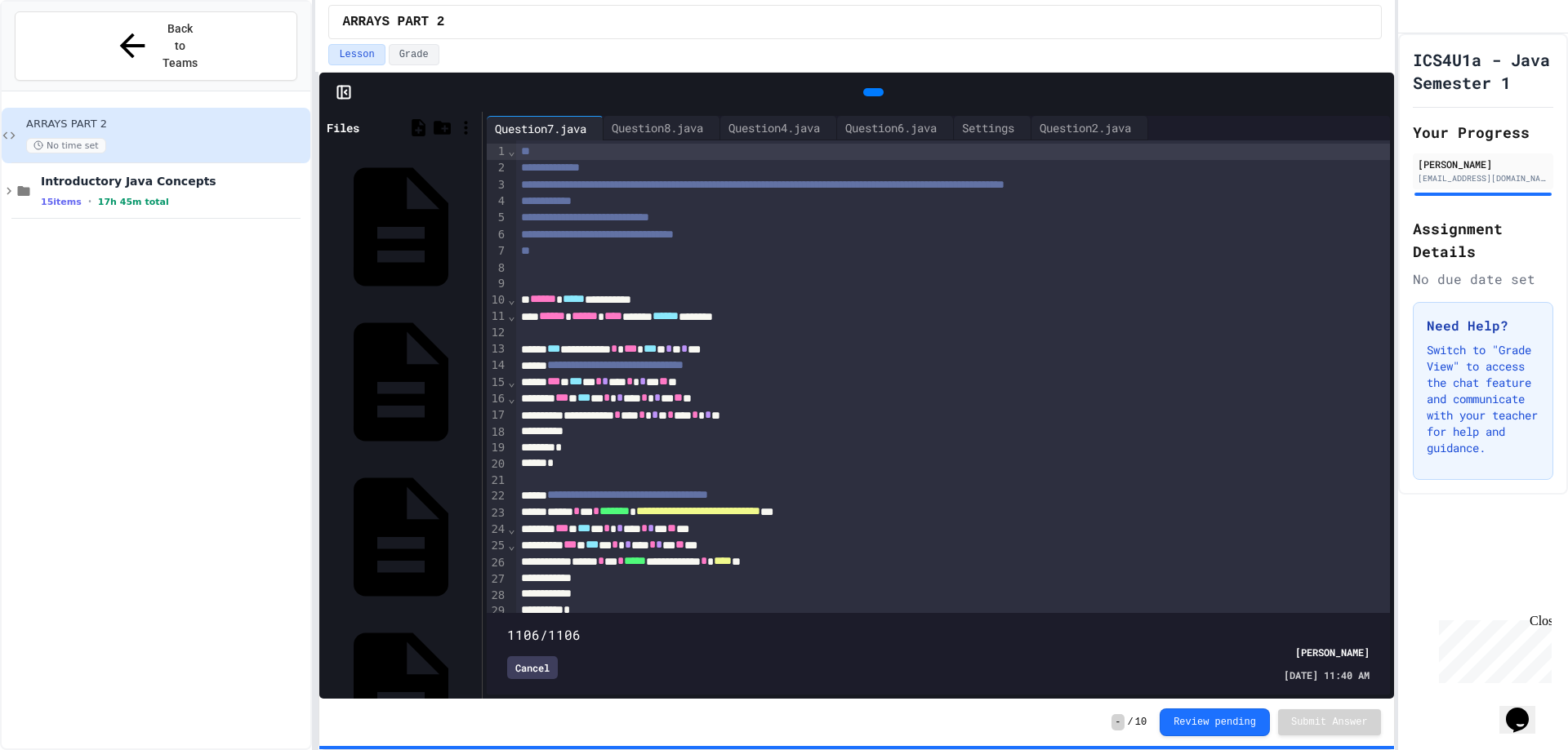
drag, startPoint x: 1346, startPoint y: 597, endPoint x: 1364, endPoint y: 586, distance: 21.1
click at [507, 626] on span at bounding box center [507, 626] width 0 height 0
click at [674, 233] on span "**********" at bounding box center [597, 233] width 153 height 11
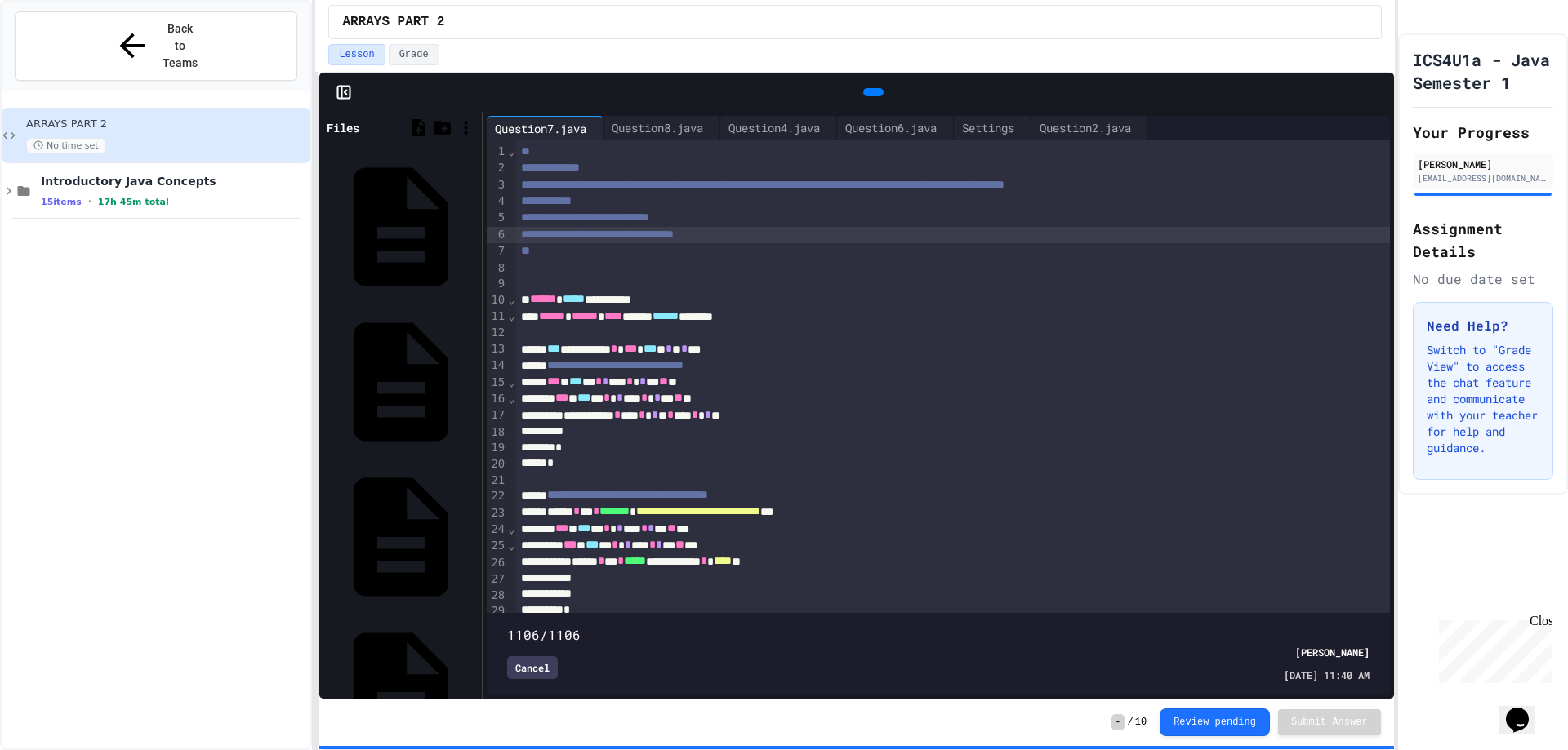
click at [527, 656] on div "Cancel" at bounding box center [532, 668] width 50 height 23
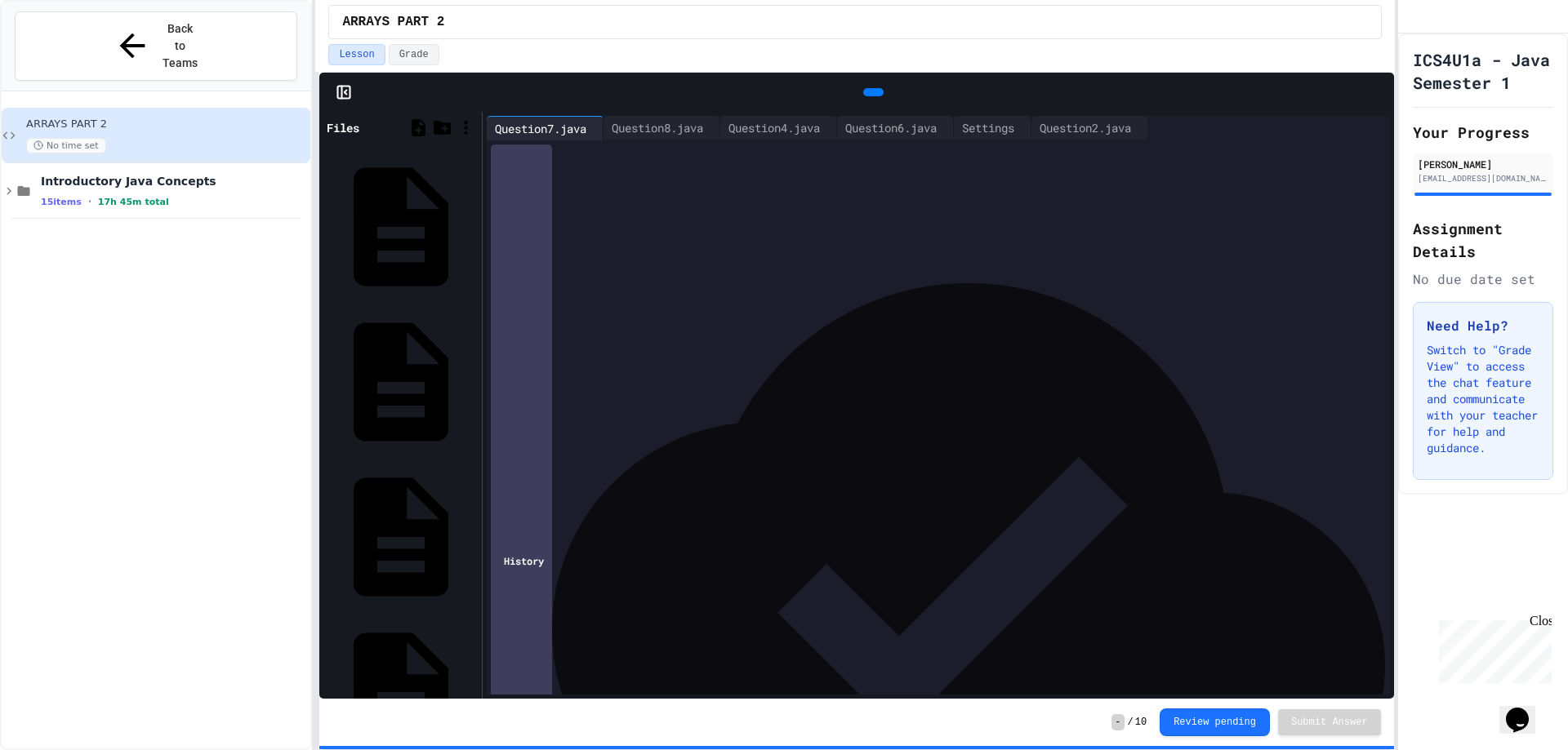
scroll to position [0, 0]
click at [674, 239] on span "**********" at bounding box center [597, 233] width 153 height 11
click at [1002, 354] on div "**********" at bounding box center [935, 349] width 839 height 16
click at [1026, 509] on div "**********" at bounding box center [935, 512] width 839 height 16
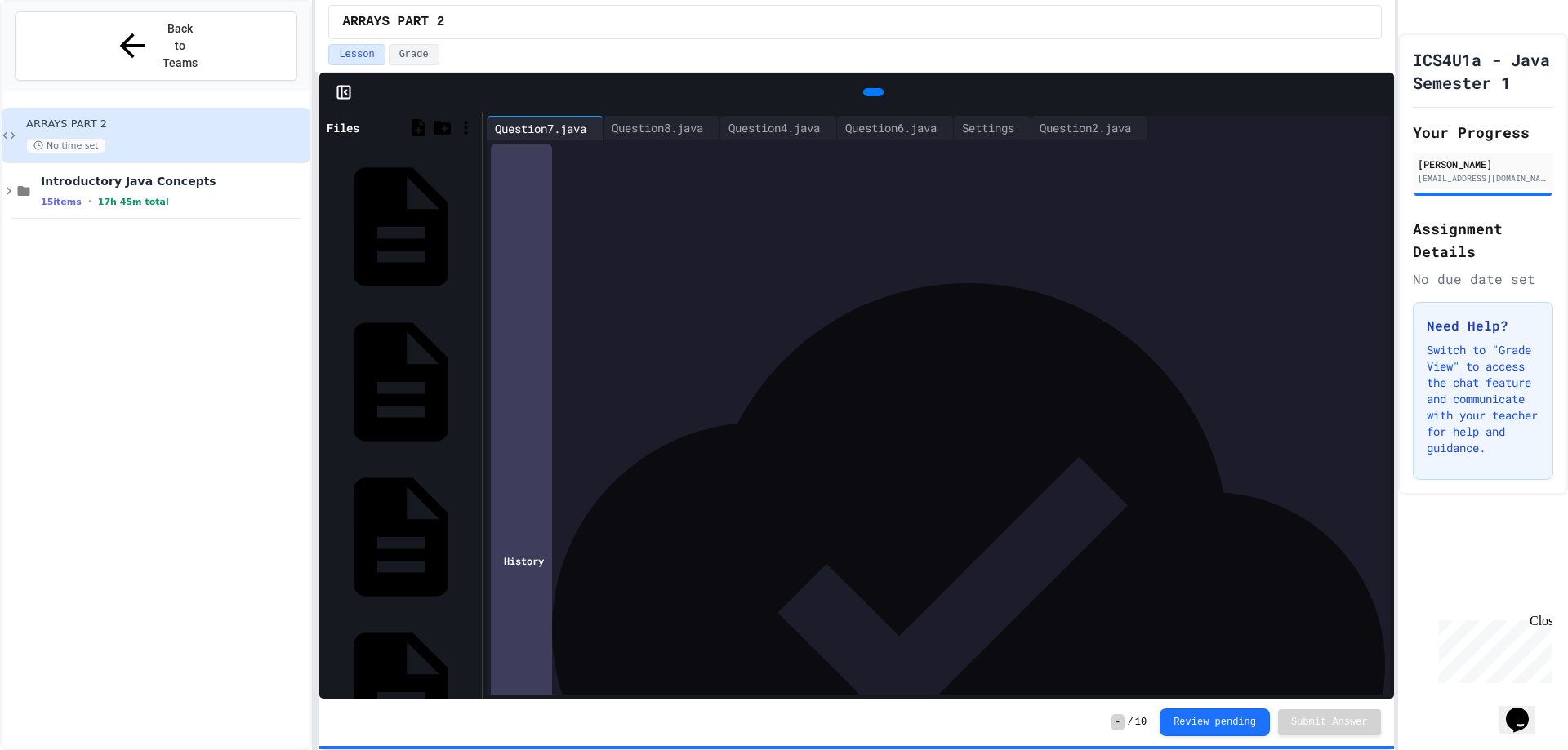
click at [1070, 447] on div "*** * *** * * * *** * * *** ** * *" at bounding box center [935, 448] width 839 height 16
click at [1053, 390] on div "*" at bounding box center [935, 384] width 839 height 16
click at [650, 128] on div "Question8.java" at bounding box center [657, 127] width 108 height 17
click at [803, 127] on div "Question4.java" at bounding box center [774, 127] width 108 height 17
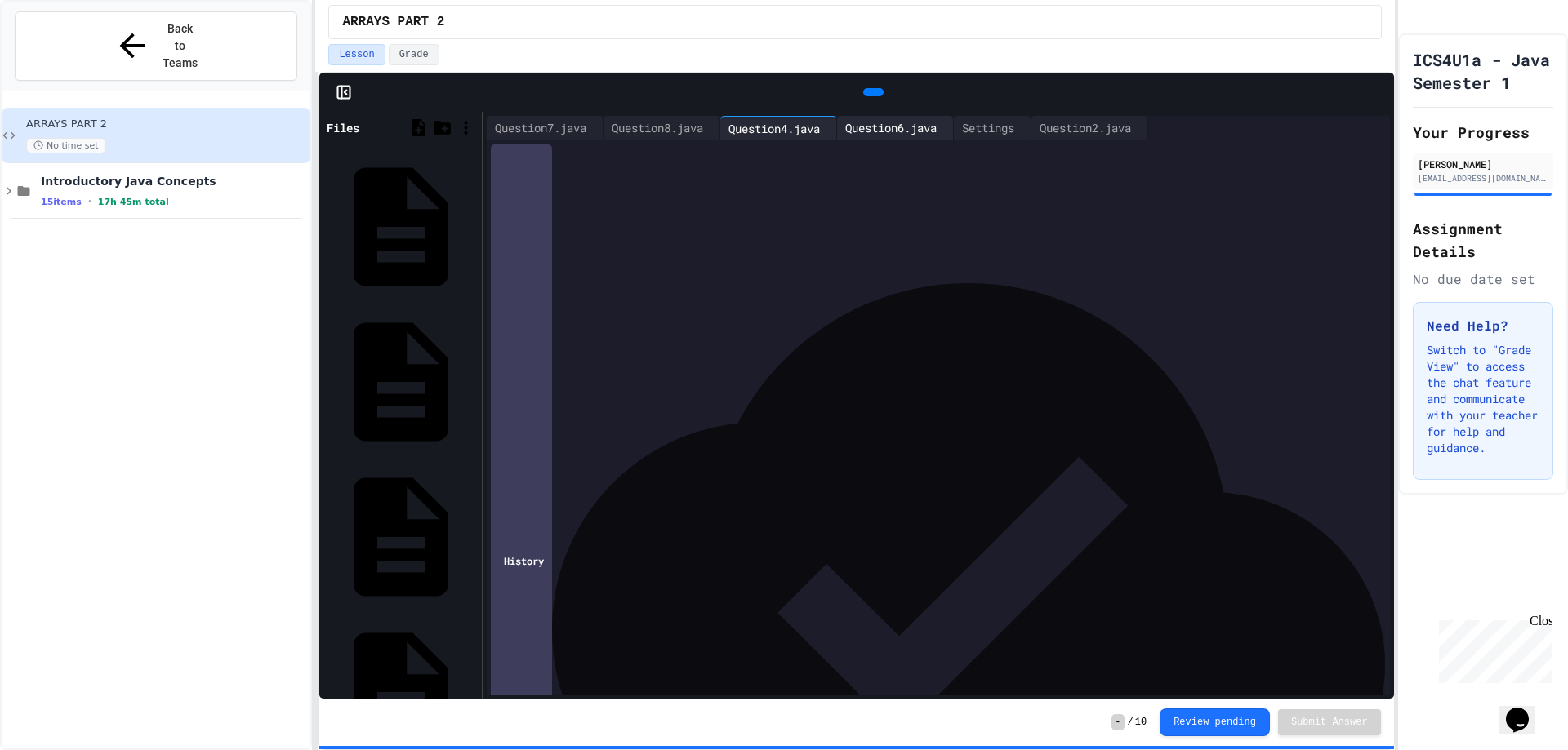
click at [950, 137] on div "Question6.java" at bounding box center [895, 128] width 117 height 25
click at [1140, 122] on div "Question2.java" at bounding box center [1086, 127] width 108 height 17
click at [473, 218] on div "Question1.java" at bounding box center [473, 226] width 0 height 16
